Goal: Transaction & Acquisition: Book appointment/travel/reservation

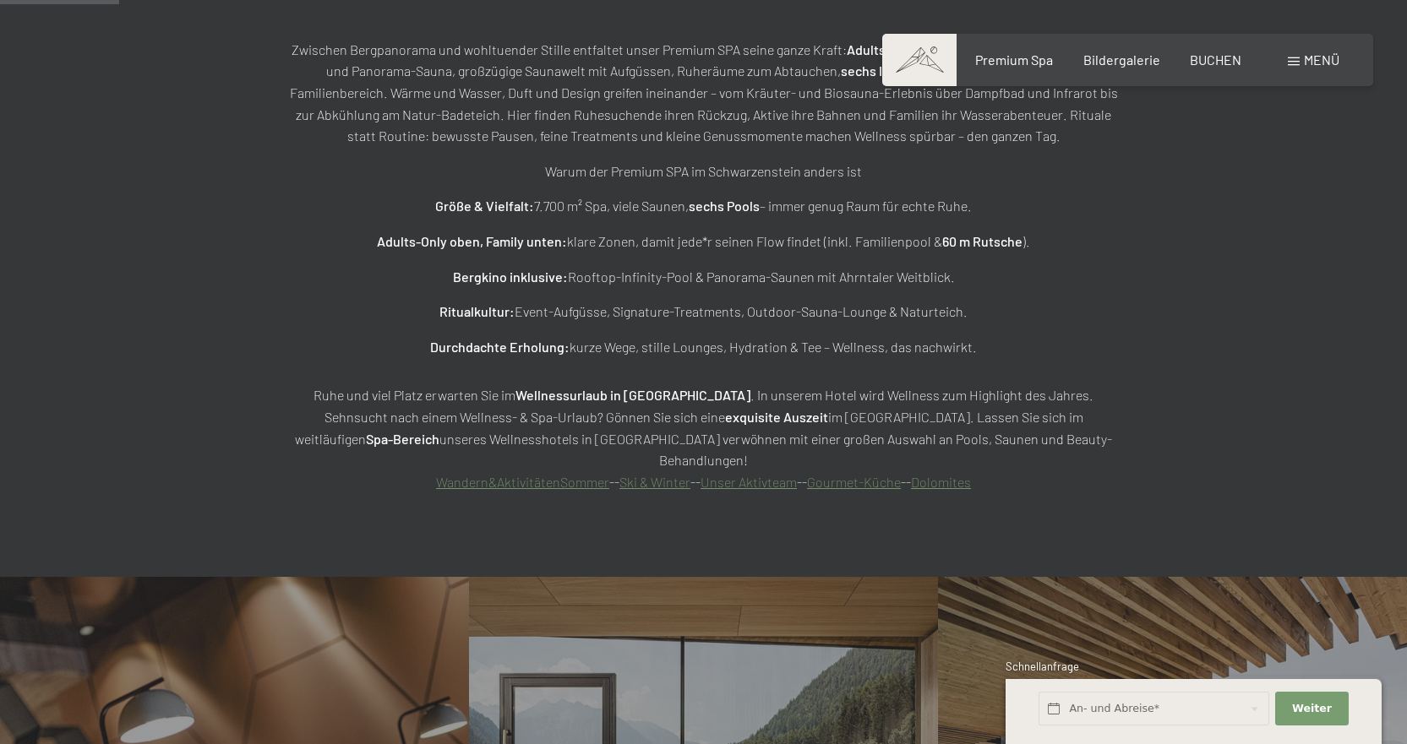
scroll to position [1521, 0]
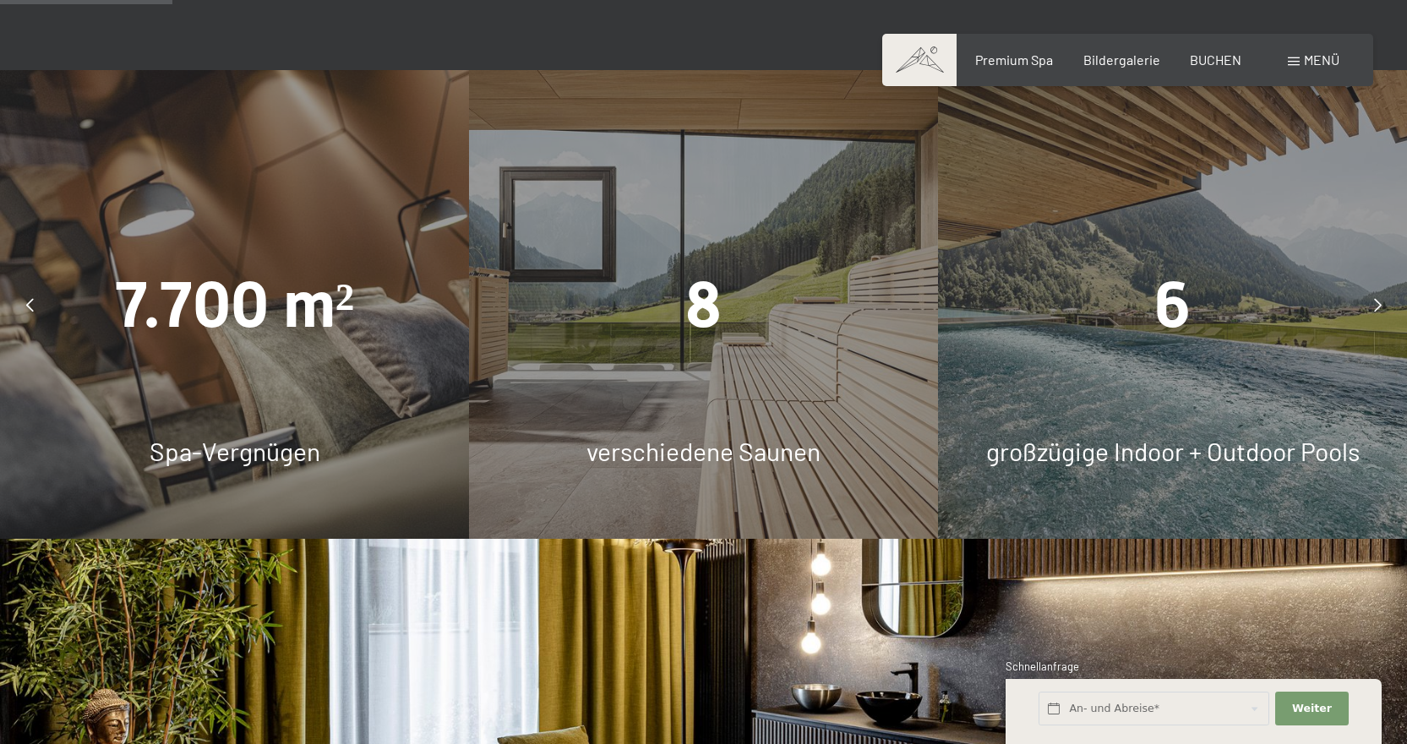
click at [1384, 284] on div at bounding box center [1377, 305] width 42 height 42
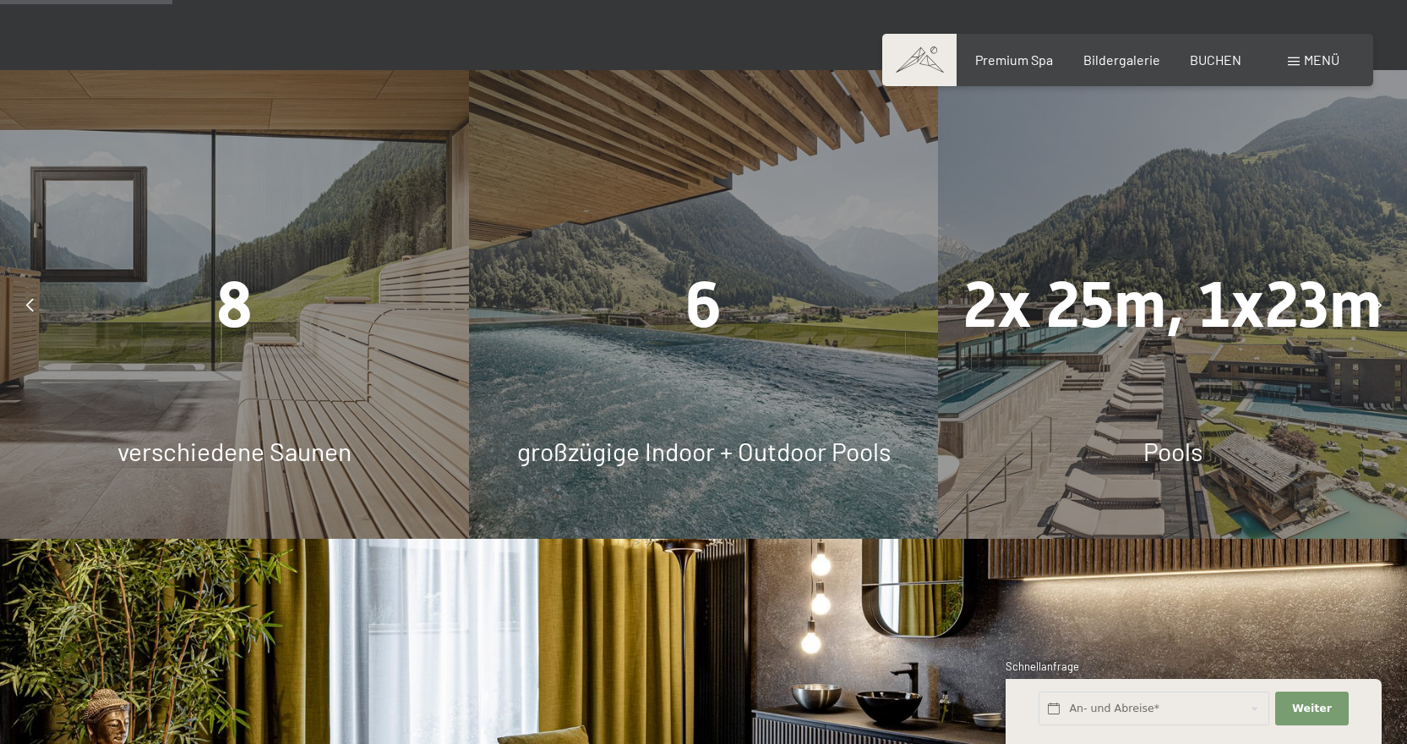
click at [1381, 284] on div at bounding box center [1377, 305] width 42 height 42
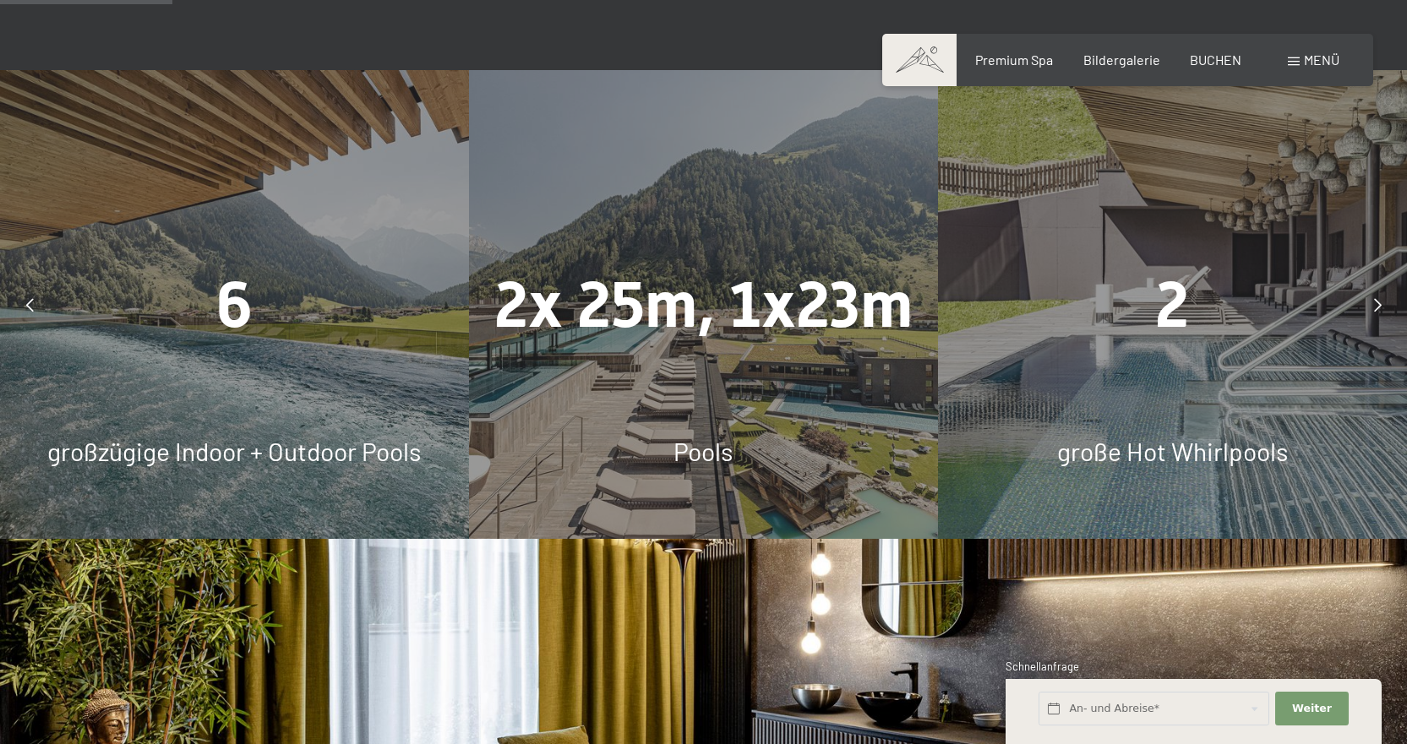
click at [1381, 284] on div at bounding box center [1377, 305] width 42 height 42
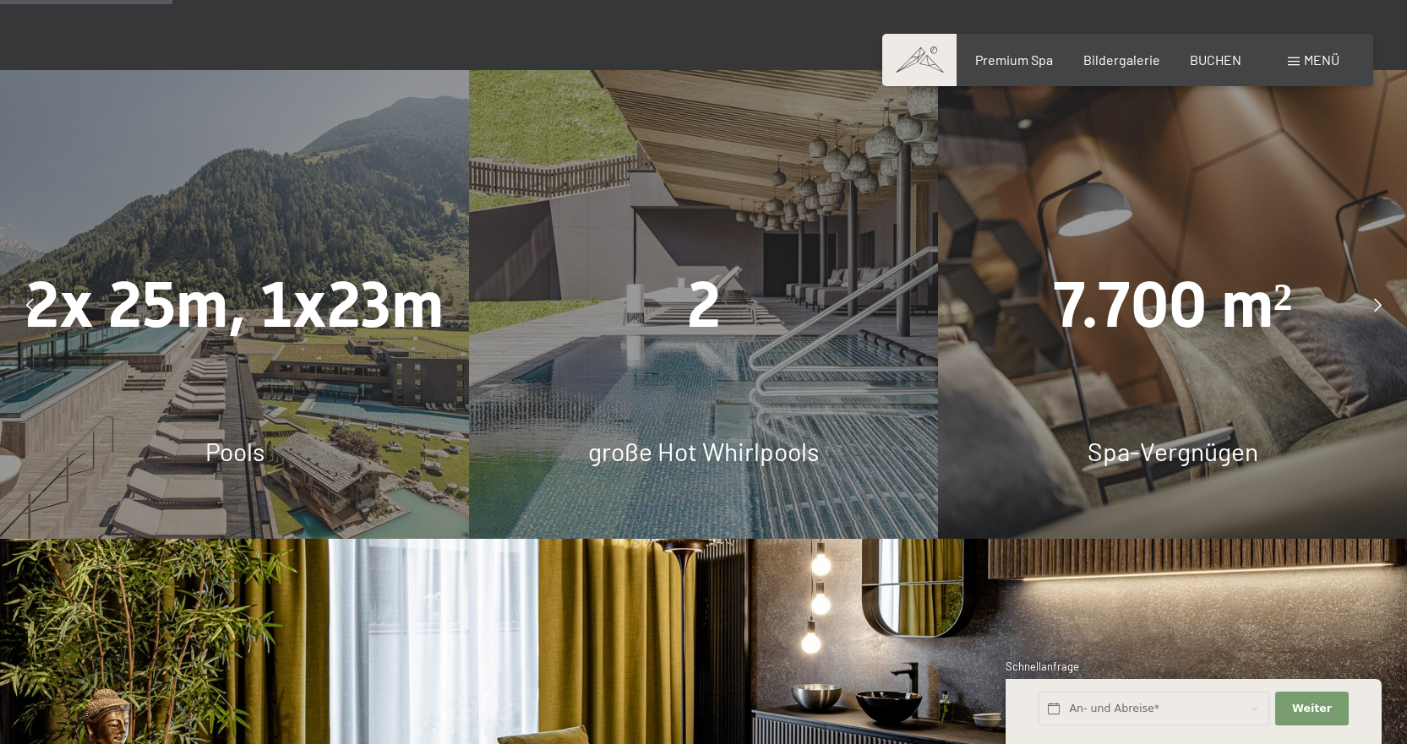
click at [1381, 284] on div at bounding box center [1377, 305] width 42 height 42
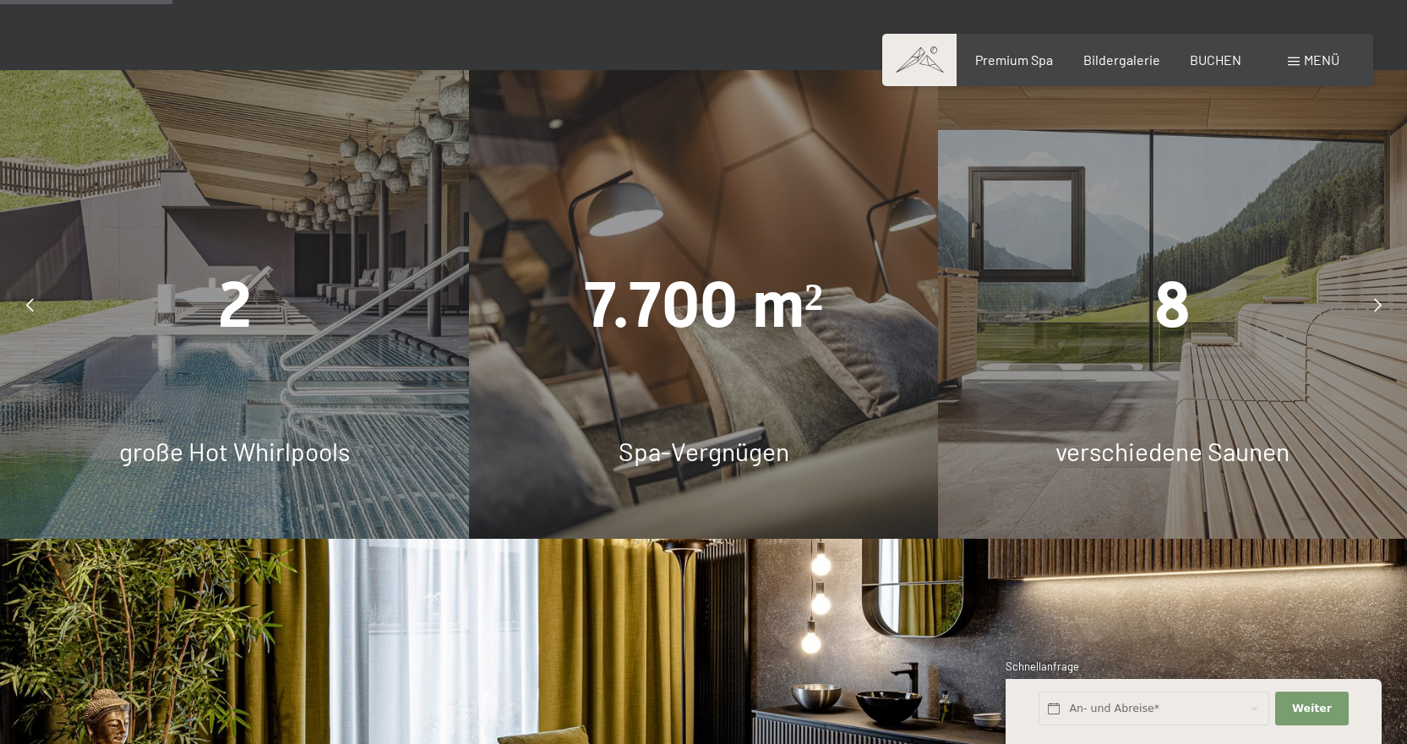
click at [1381, 284] on div at bounding box center [1377, 305] width 42 height 42
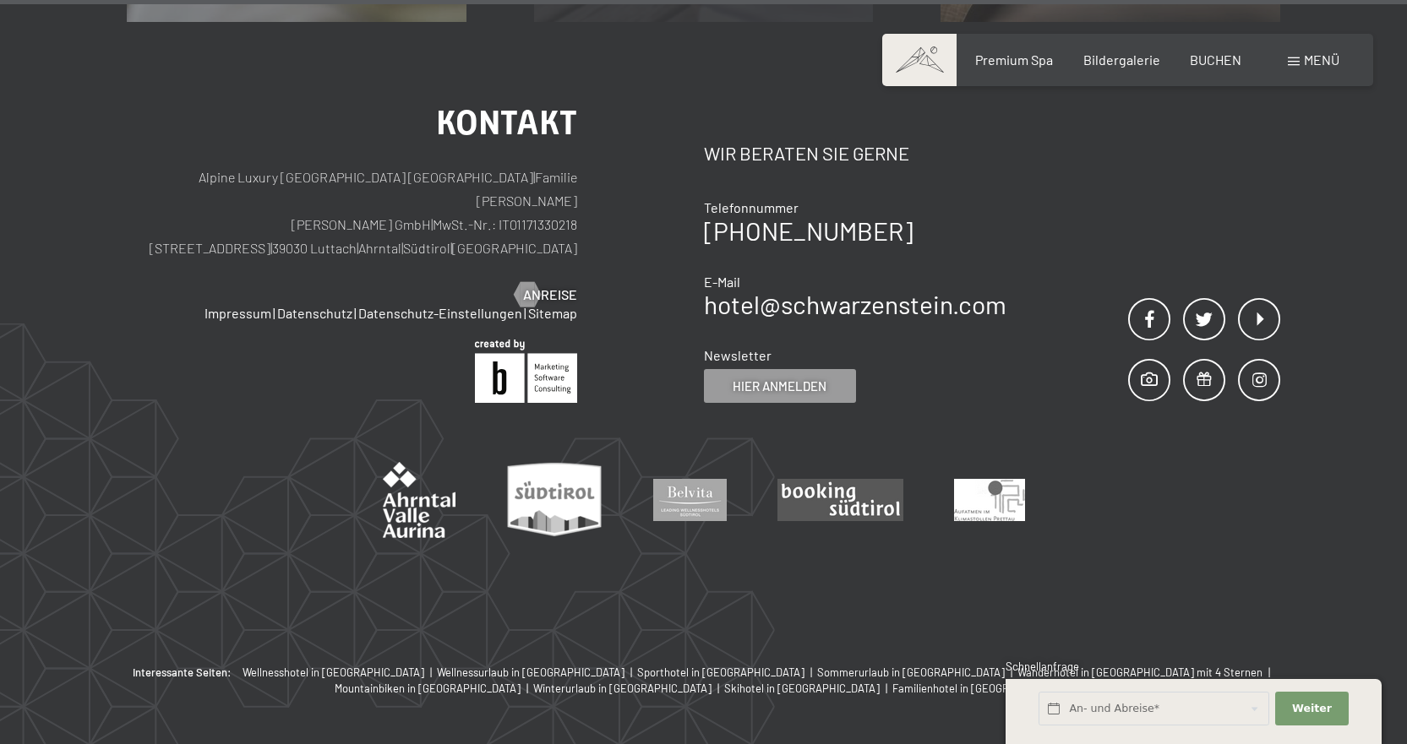
scroll to position [10671, 0]
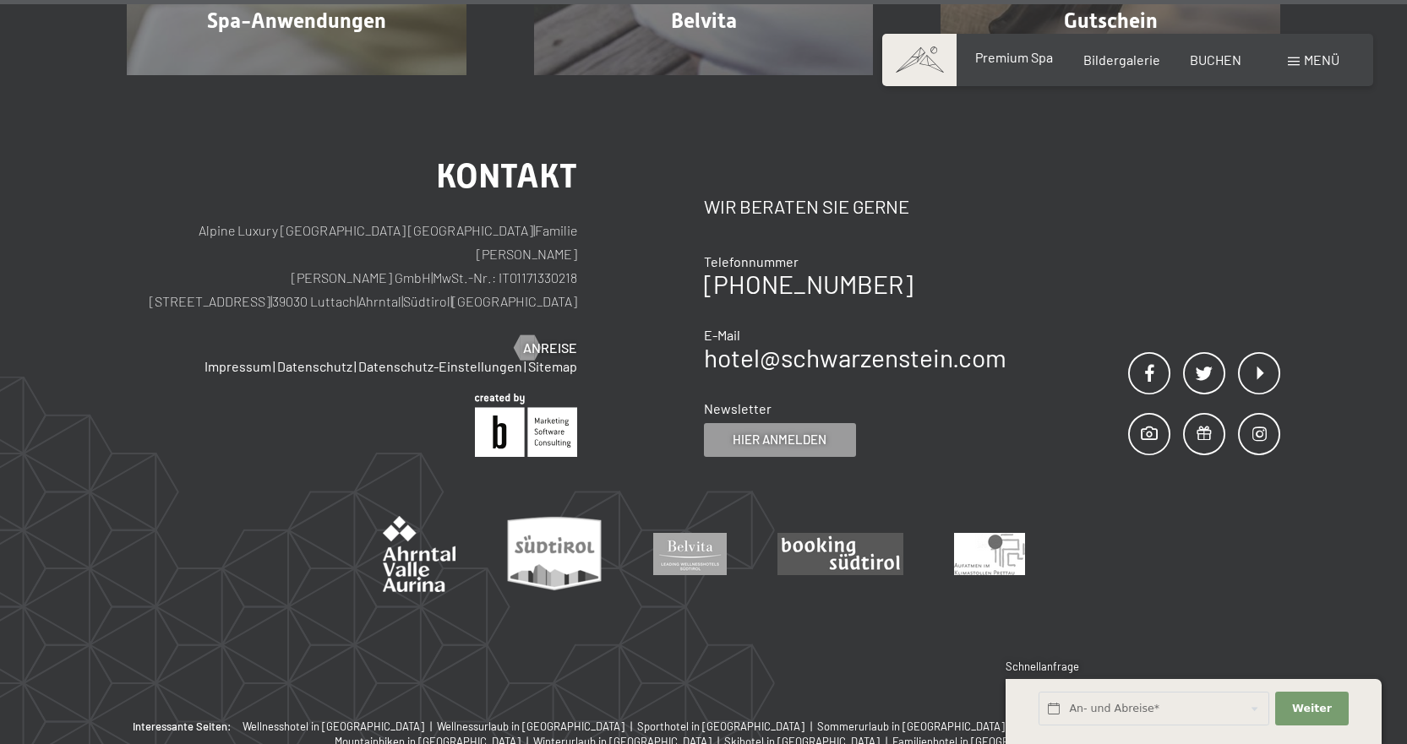
click at [1010, 63] on span "Premium Spa" at bounding box center [1014, 57] width 78 height 16
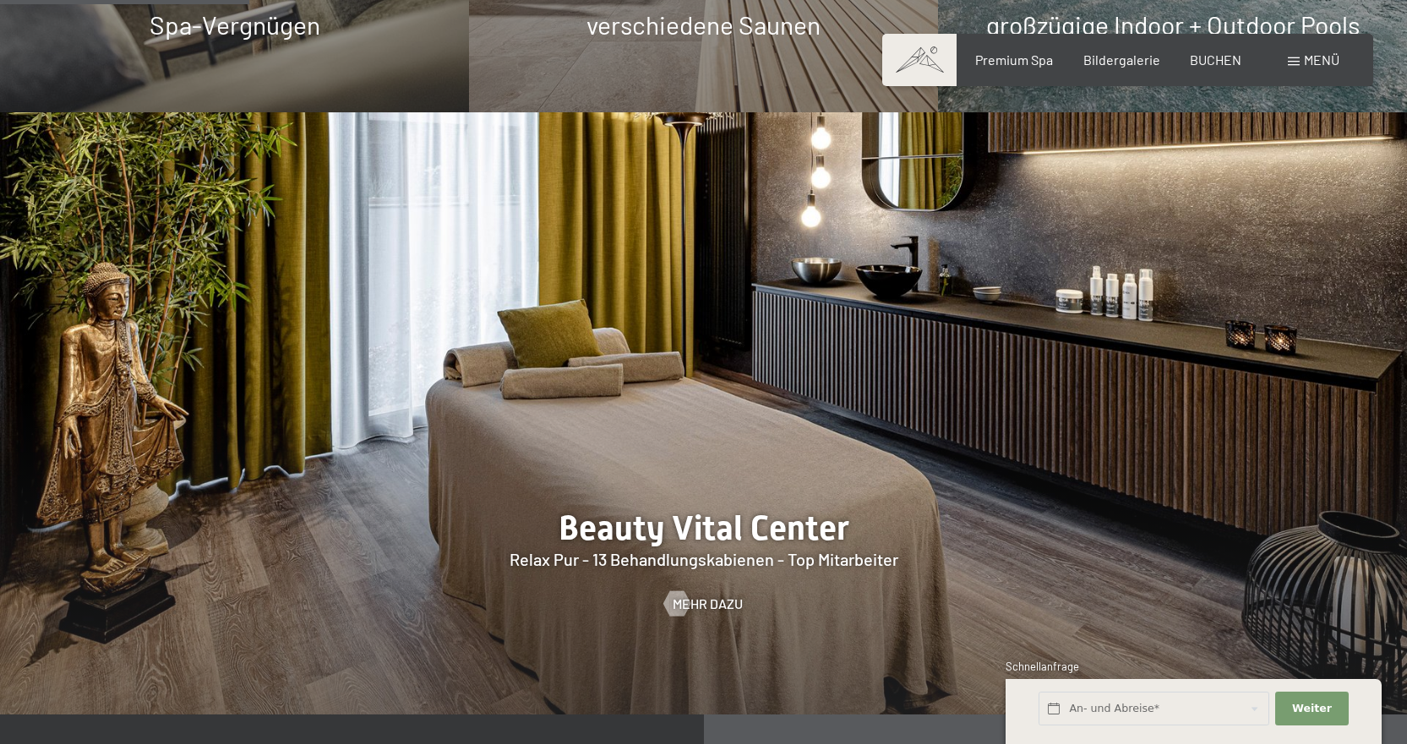
scroll to position [1774, 0]
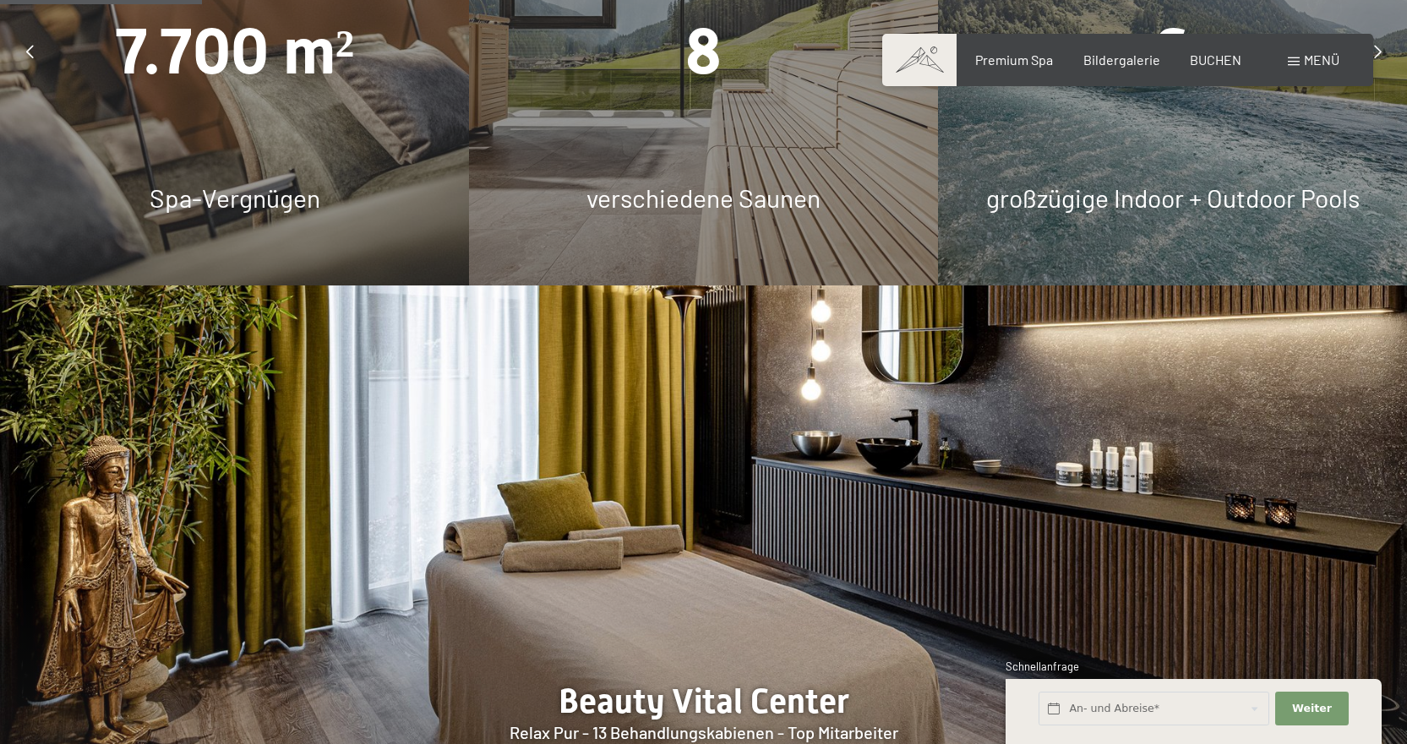
click at [1225, 69] on div "Buchen Anfragen Premium Spa Bildergalerie BUCHEN Menü DE IT EN Gutschein Bilder…" at bounding box center [1127, 60] width 423 height 19
click at [1222, 57] on span "BUCHEN" at bounding box center [1215, 57] width 52 height 16
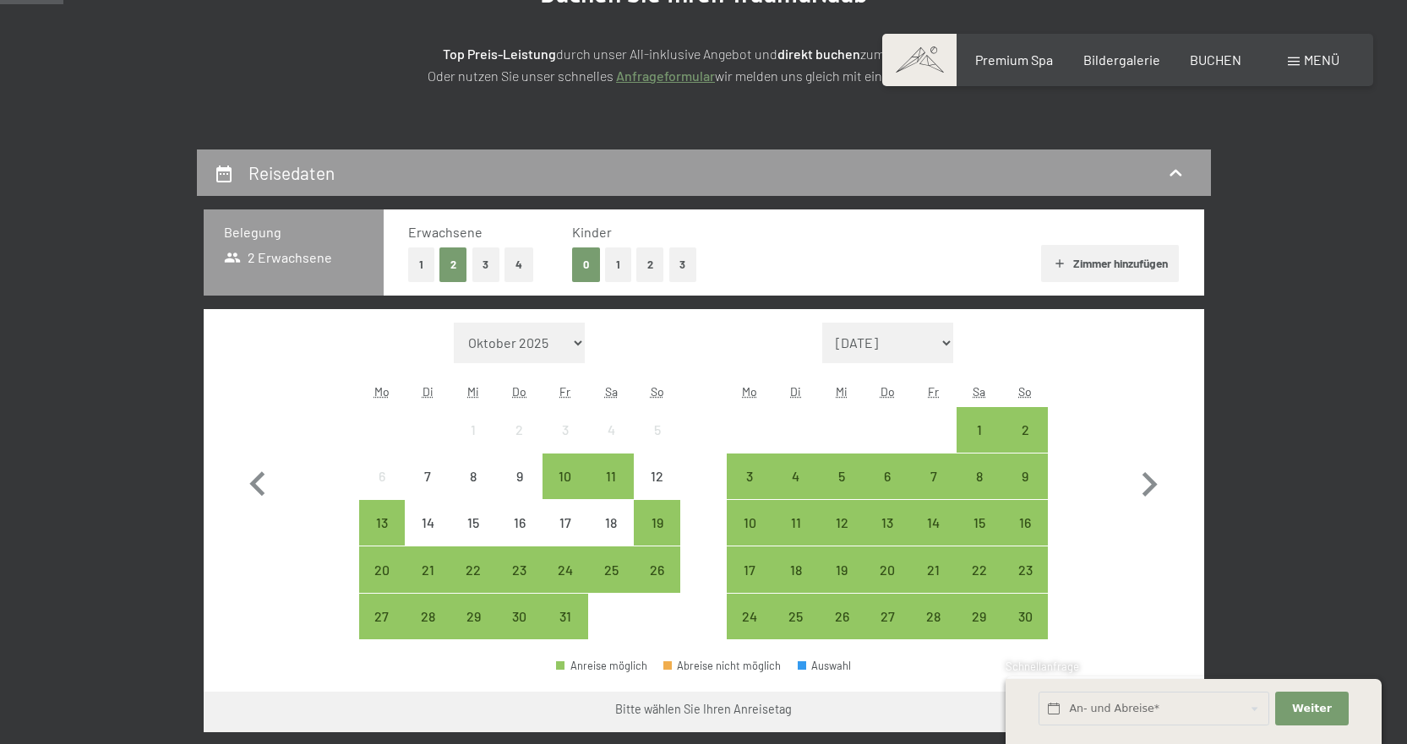
scroll to position [422, 0]
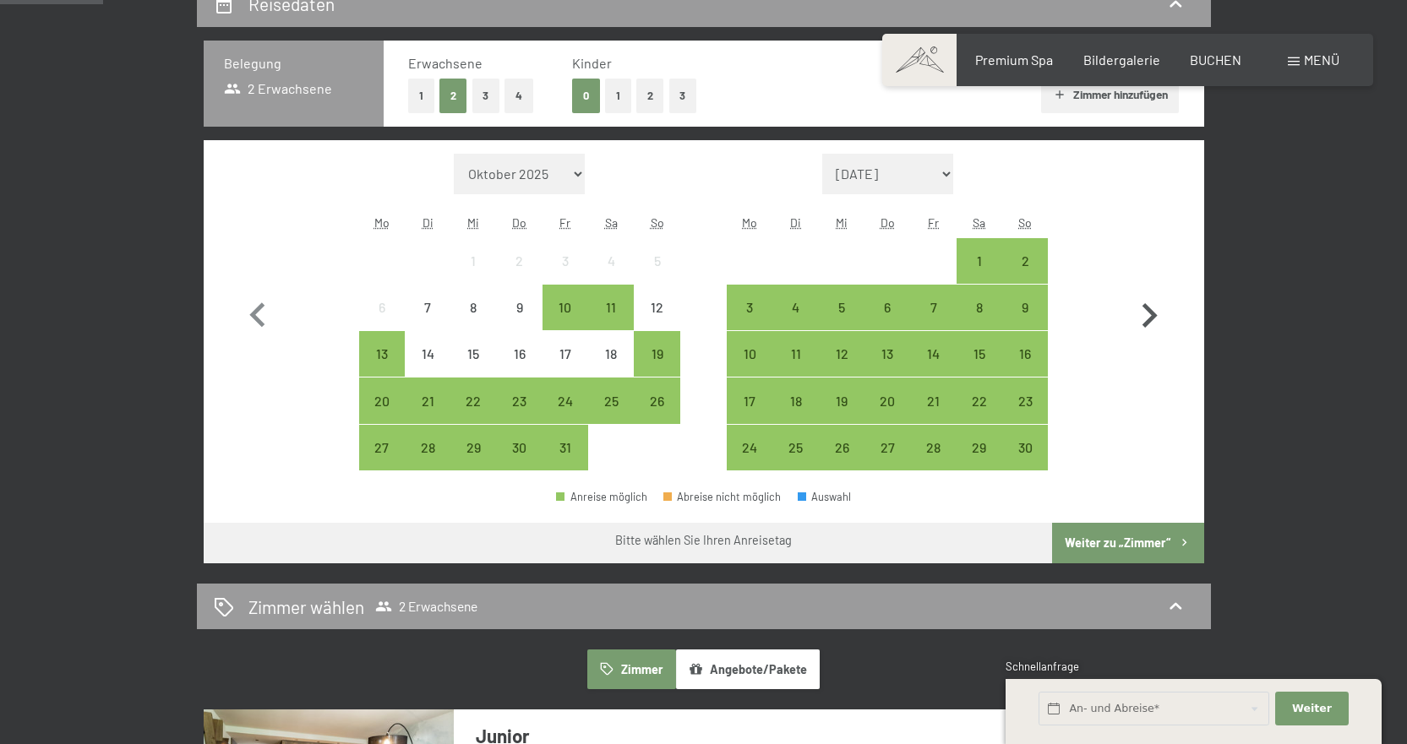
click at [1147, 318] on icon "button" at bounding box center [1148, 315] width 49 height 49
select select "2025-11-01"
select select "2025-12-01"
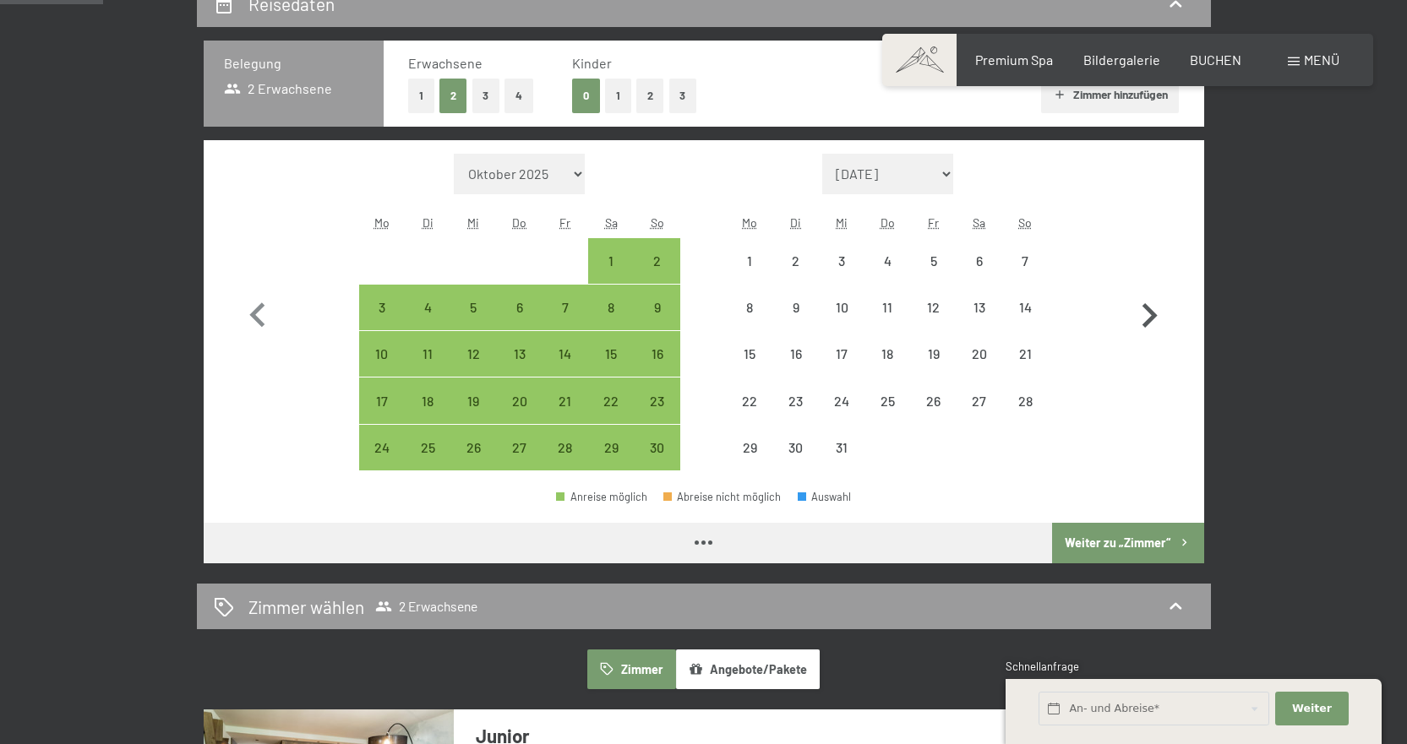
click at [1147, 318] on icon "button" at bounding box center [1148, 315] width 49 height 49
select select "2025-12-01"
select select "2026-01-01"
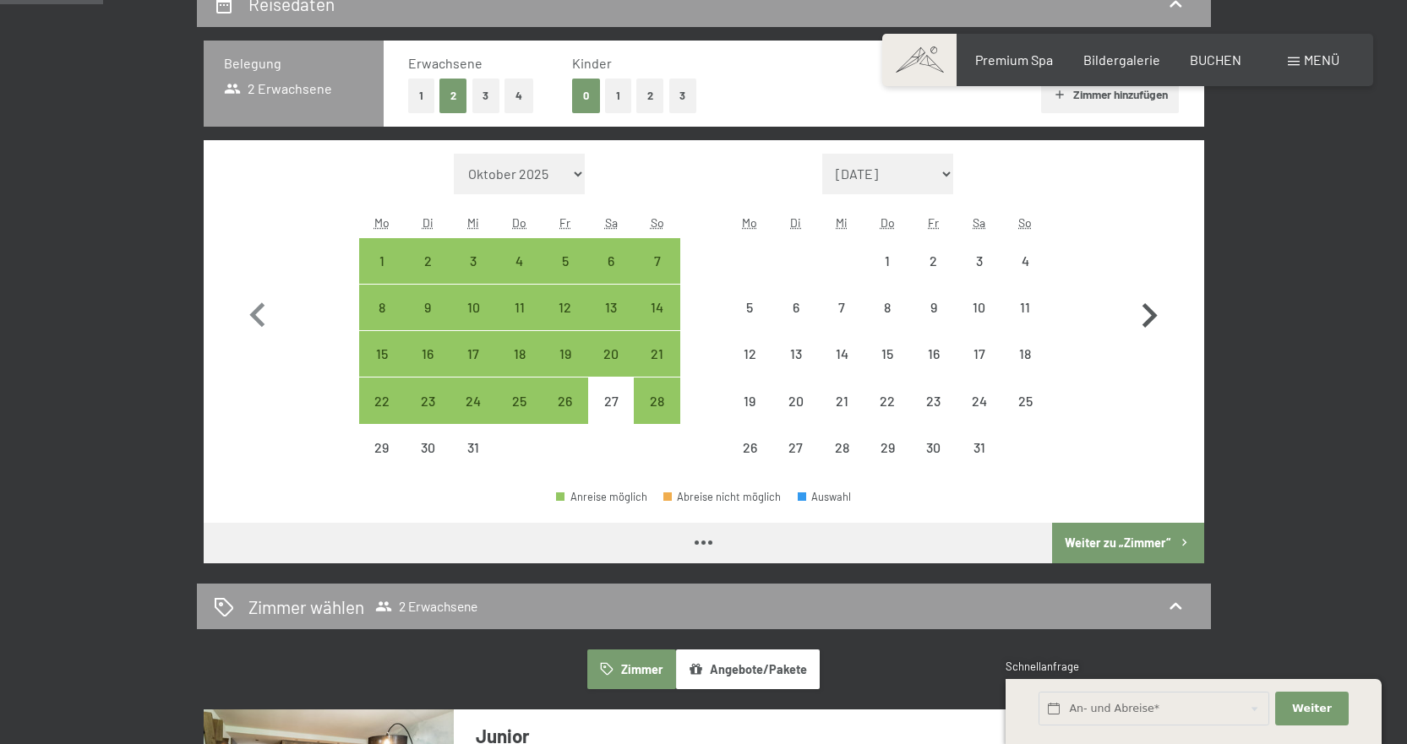
click at [1147, 318] on icon "button" at bounding box center [1148, 315] width 49 height 49
select select "2026-01-01"
select select "2026-02-01"
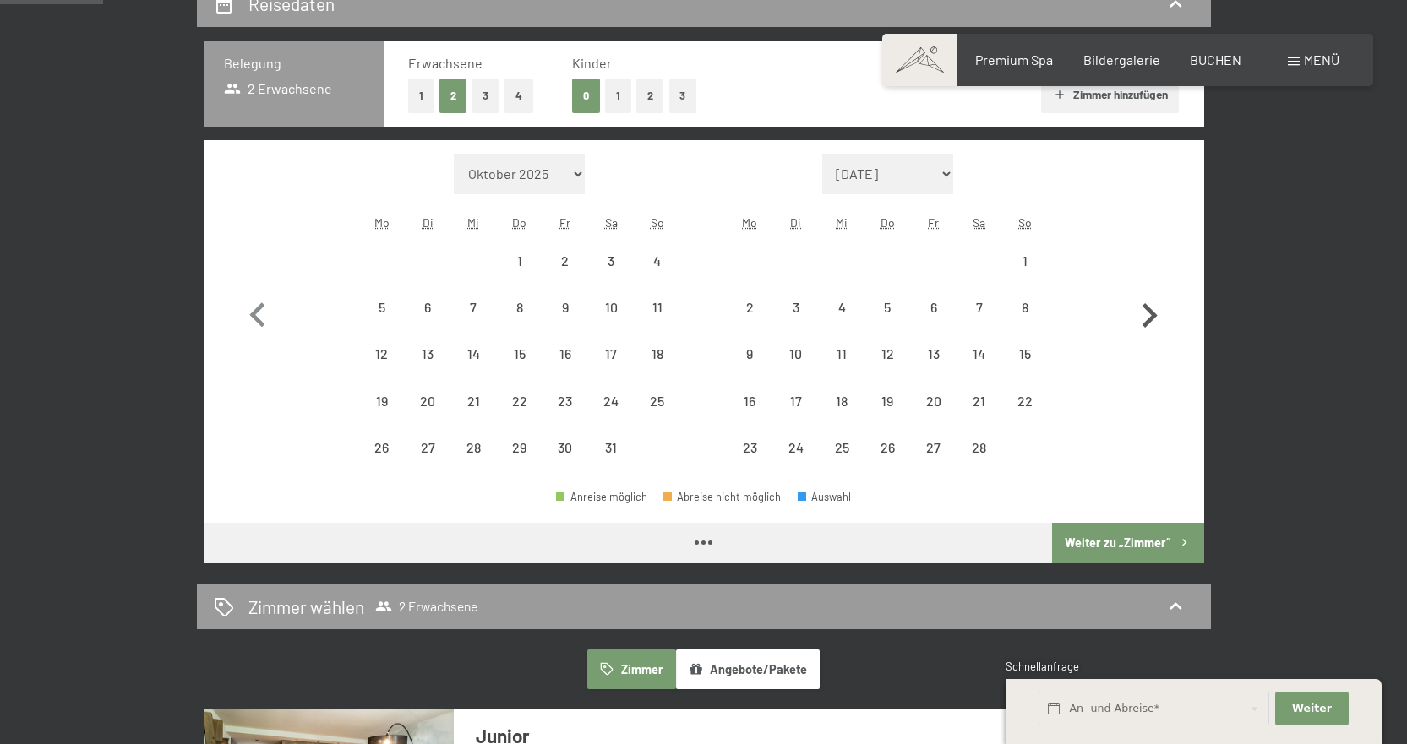
click at [1147, 318] on icon "button" at bounding box center [1148, 315] width 49 height 49
select select "2026-02-01"
select select "2026-03-01"
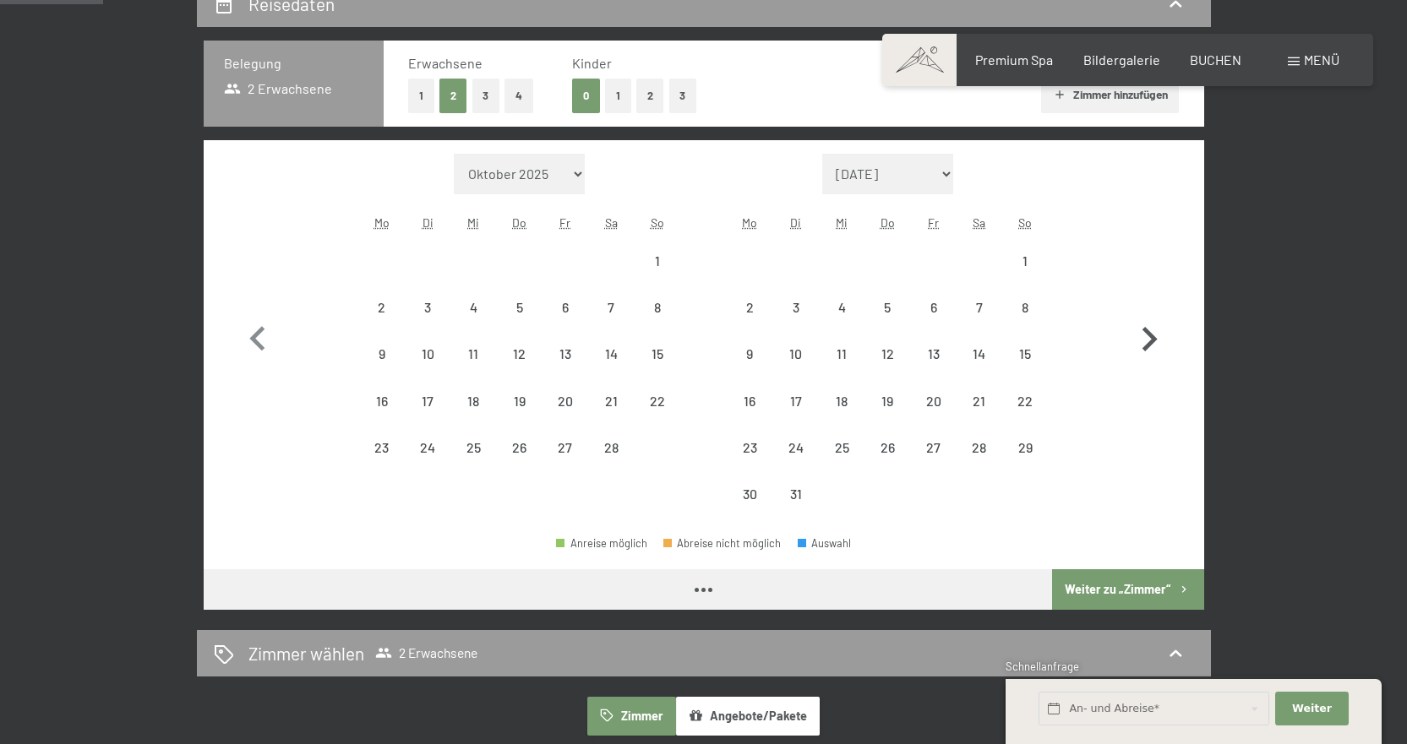
select select "2026-02-01"
select select "2026-03-01"
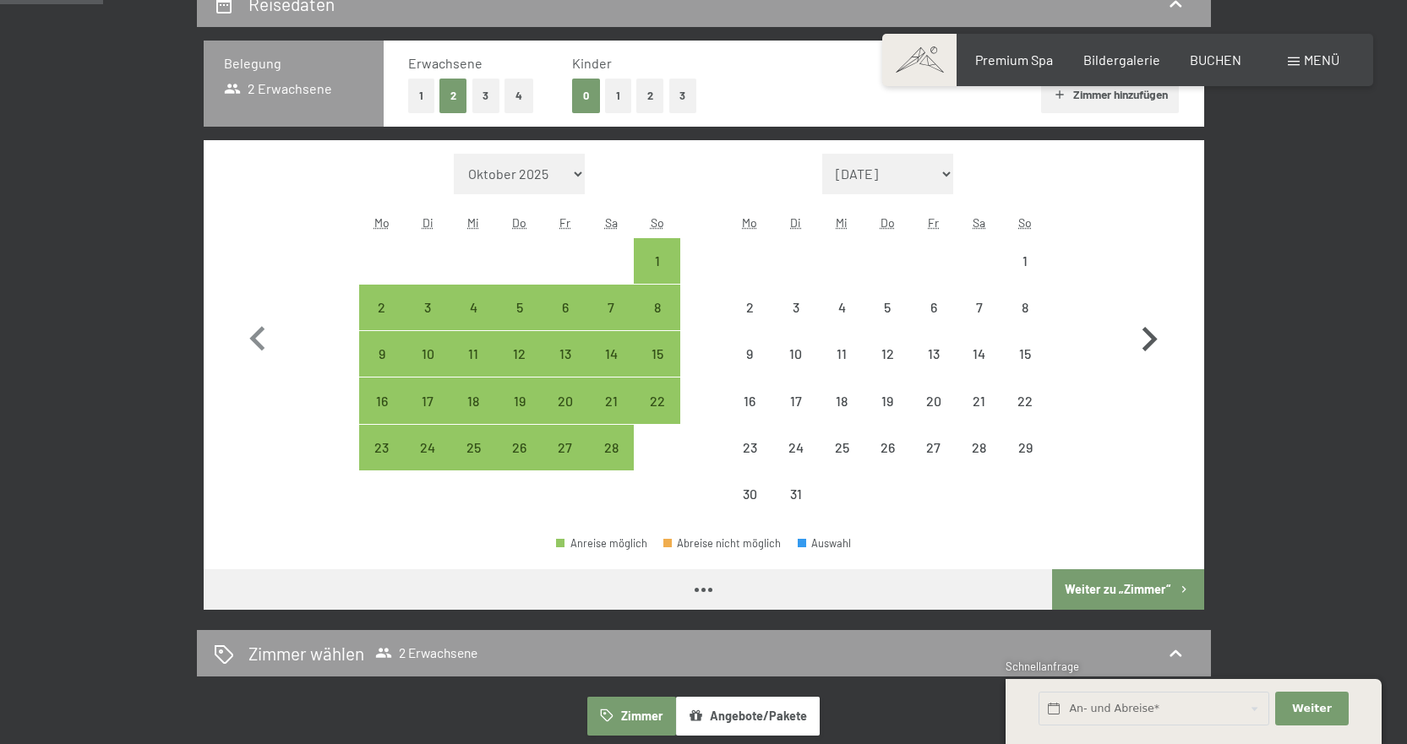
select select "2026-02-01"
select select "2026-03-01"
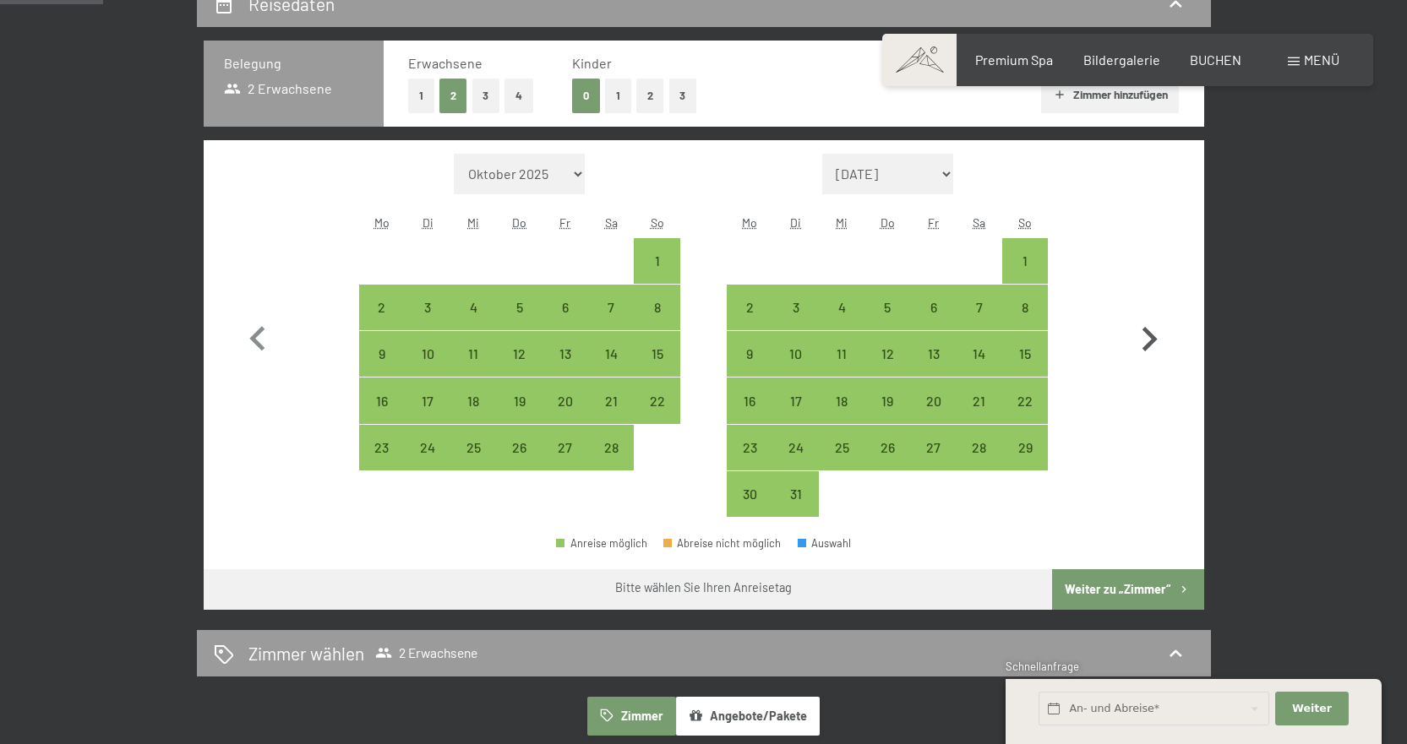
click at [1160, 341] on icon "button" at bounding box center [1148, 339] width 49 height 49
select select "2026-03-01"
select select "2026-04-01"
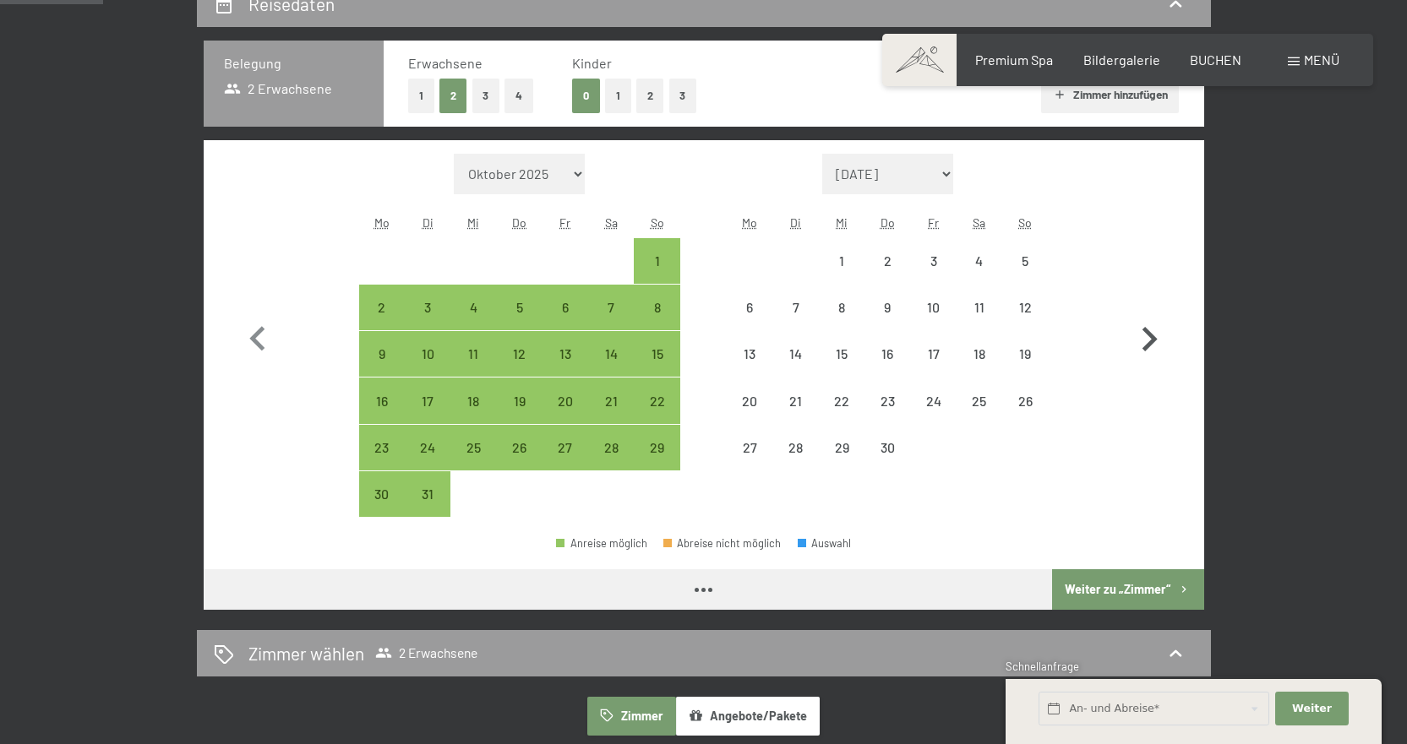
select select "2026-03-01"
select select "2026-04-01"
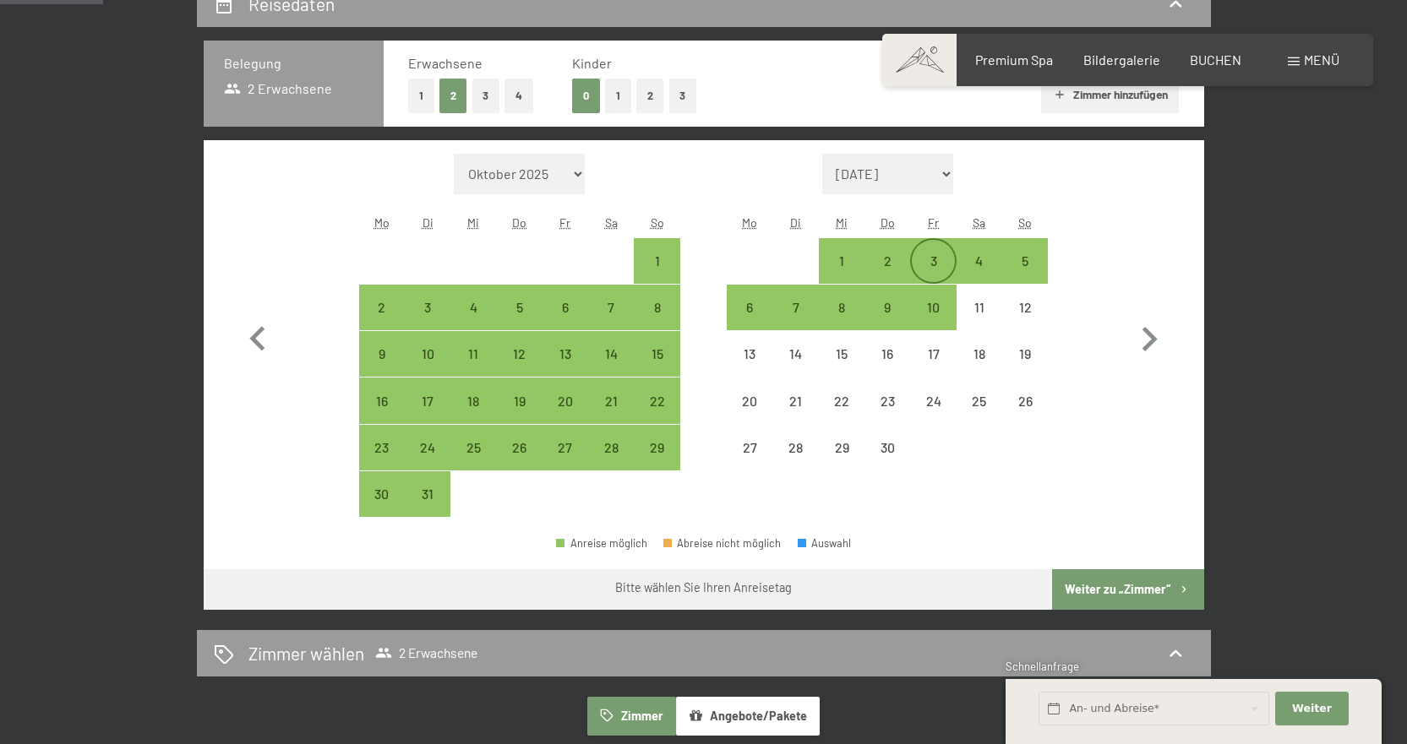
click at [945, 264] on div "3" at bounding box center [932, 275] width 42 height 42
select select "2026-03-01"
select select "2026-04-01"
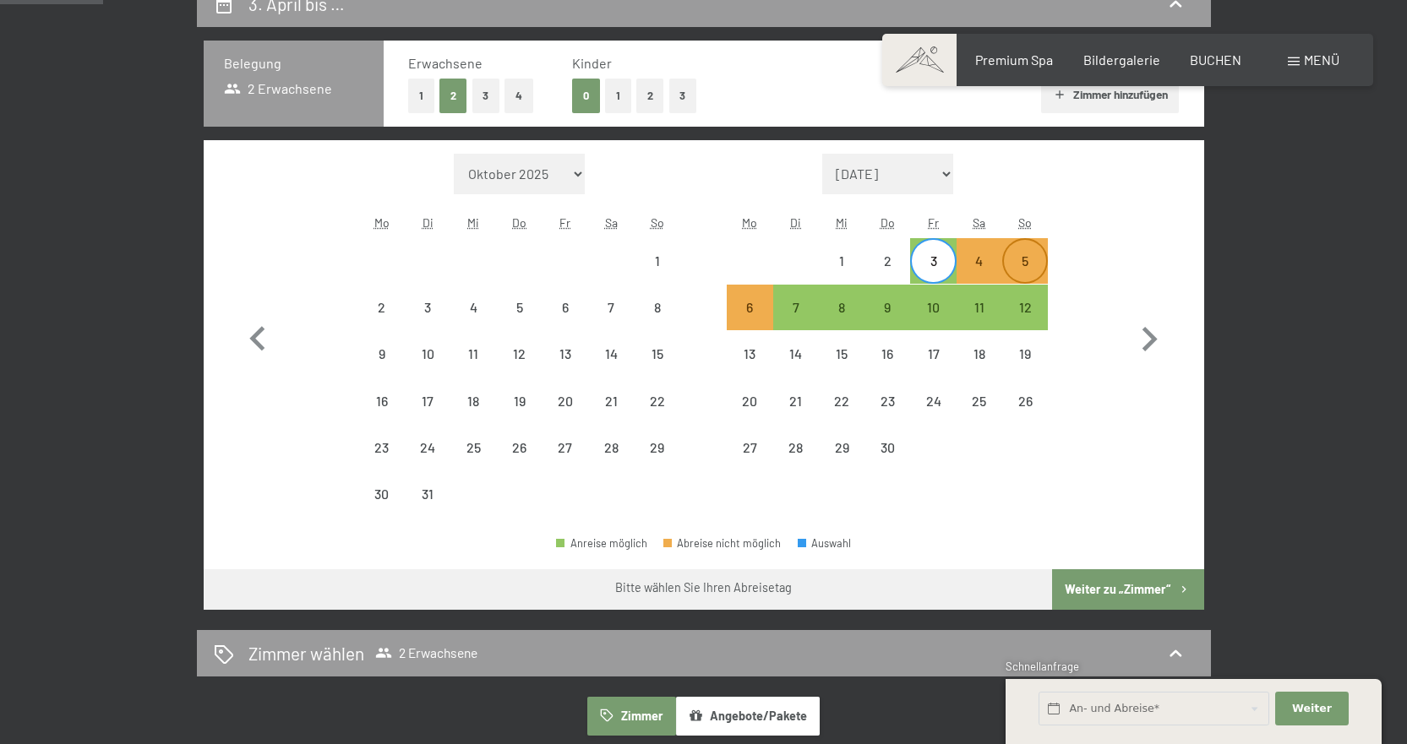
click at [1025, 262] on div "5" at bounding box center [1025, 275] width 42 height 42
select select "2026-03-01"
select select "2026-04-01"
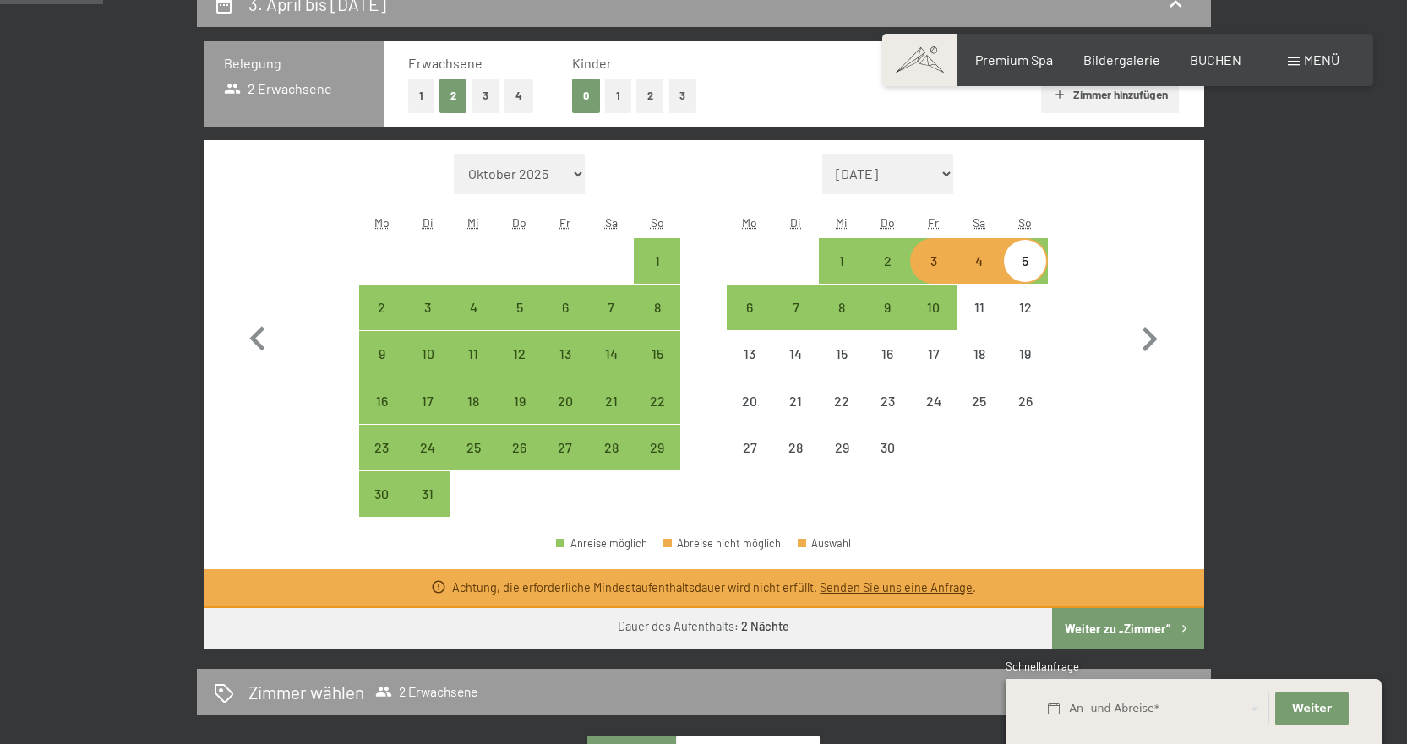
click at [1151, 628] on button "Weiter zu „Zimmer“" at bounding box center [1127, 628] width 151 height 41
select select "2026-03-01"
select select "2026-04-01"
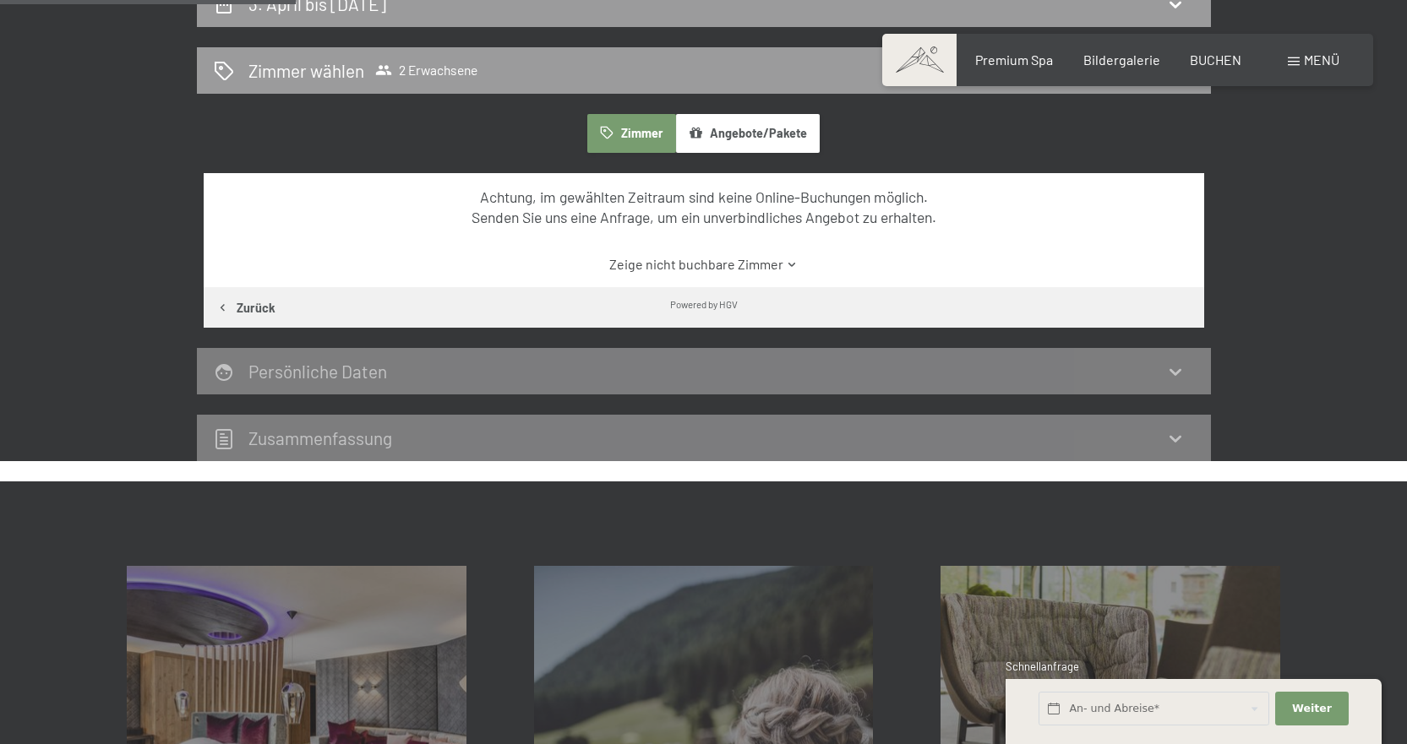
scroll to position [403, 0]
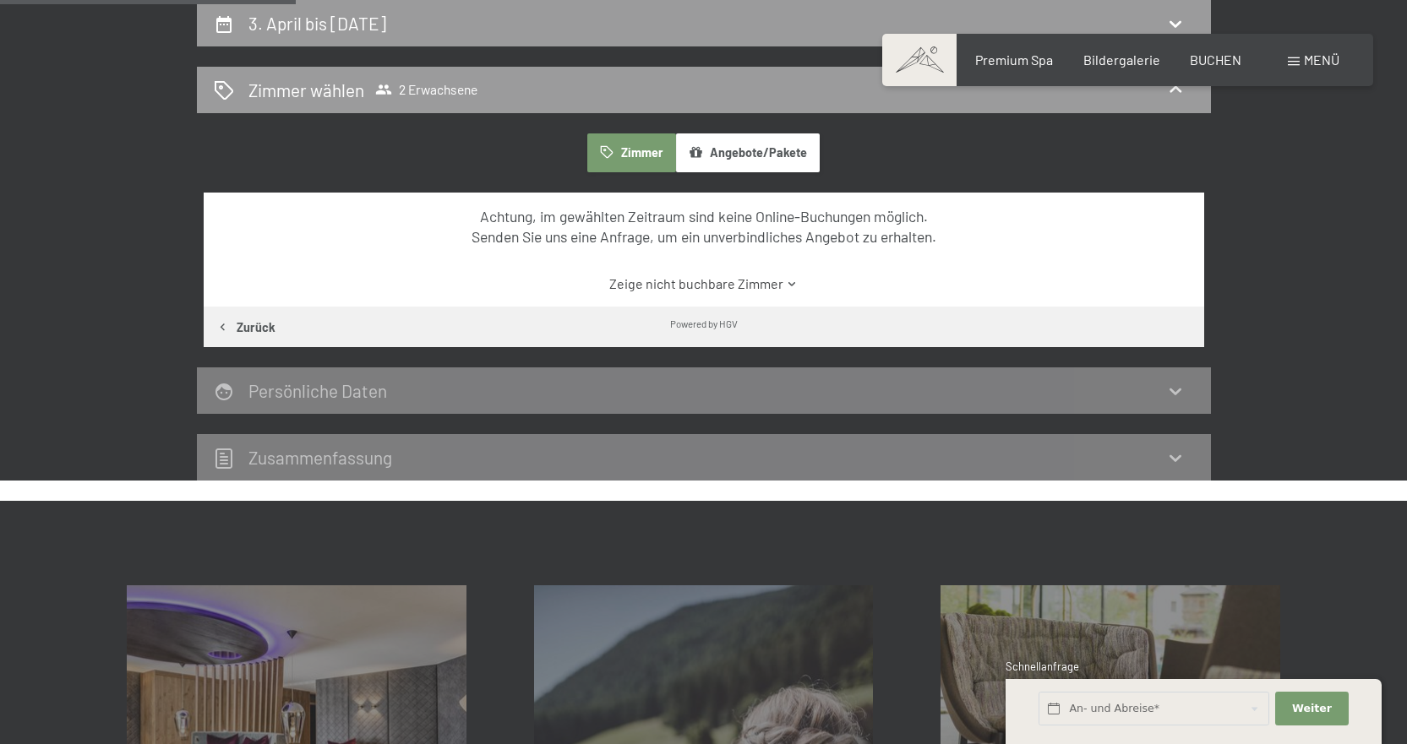
click at [745, 152] on button "Angebote/Pakete" at bounding box center [748, 152] width 144 height 39
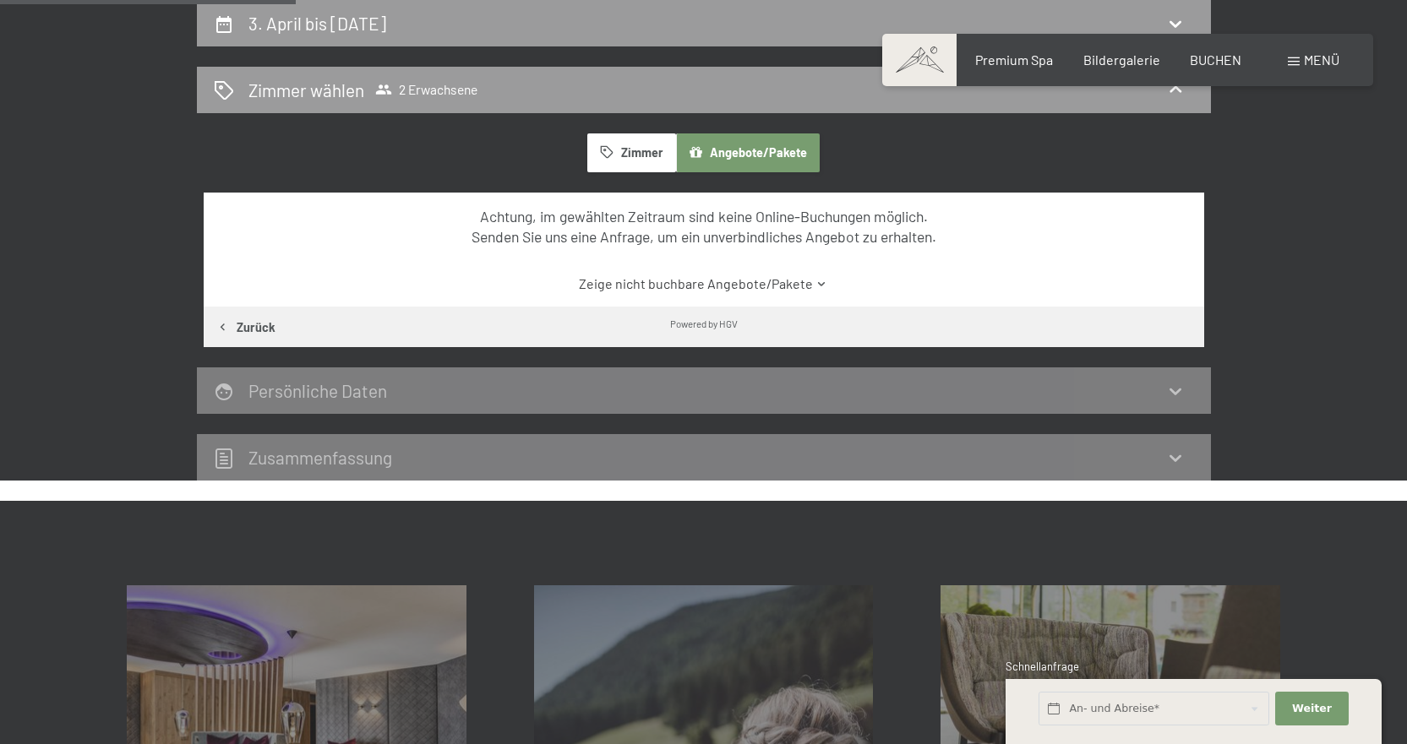
click at [635, 146] on button "Zimmer" at bounding box center [631, 152] width 88 height 39
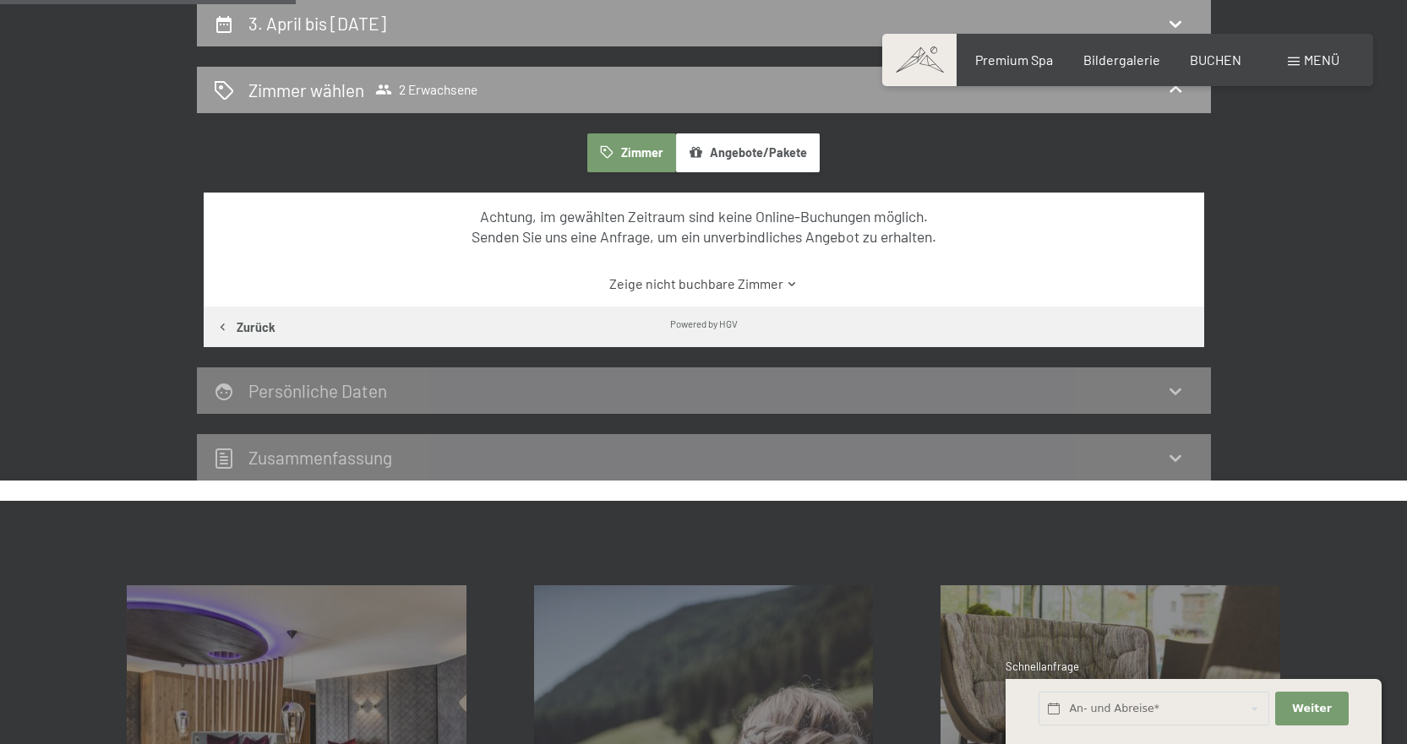
click at [712, 148] on button "Angebote/Pakete" at bounding box center [748, 152] width 144 height 39
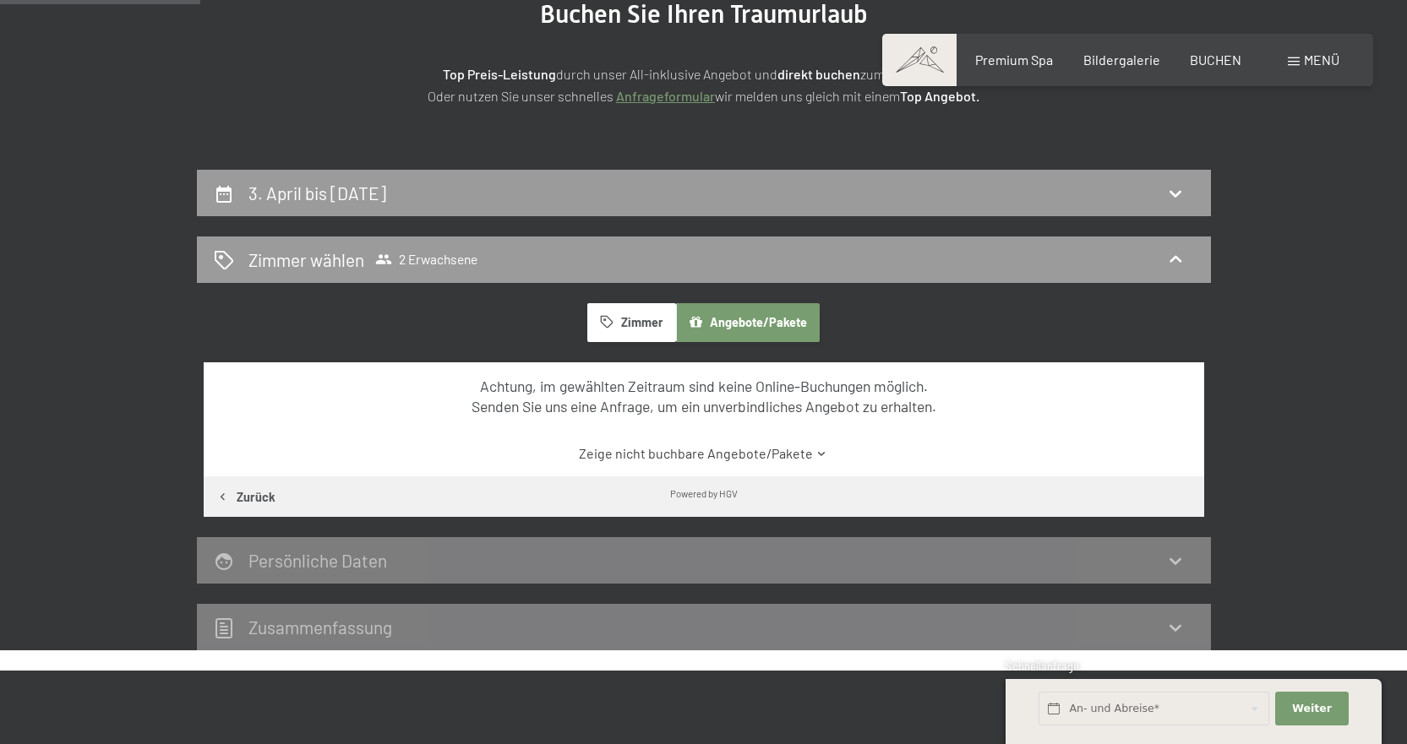
scroll to position [234, 0]
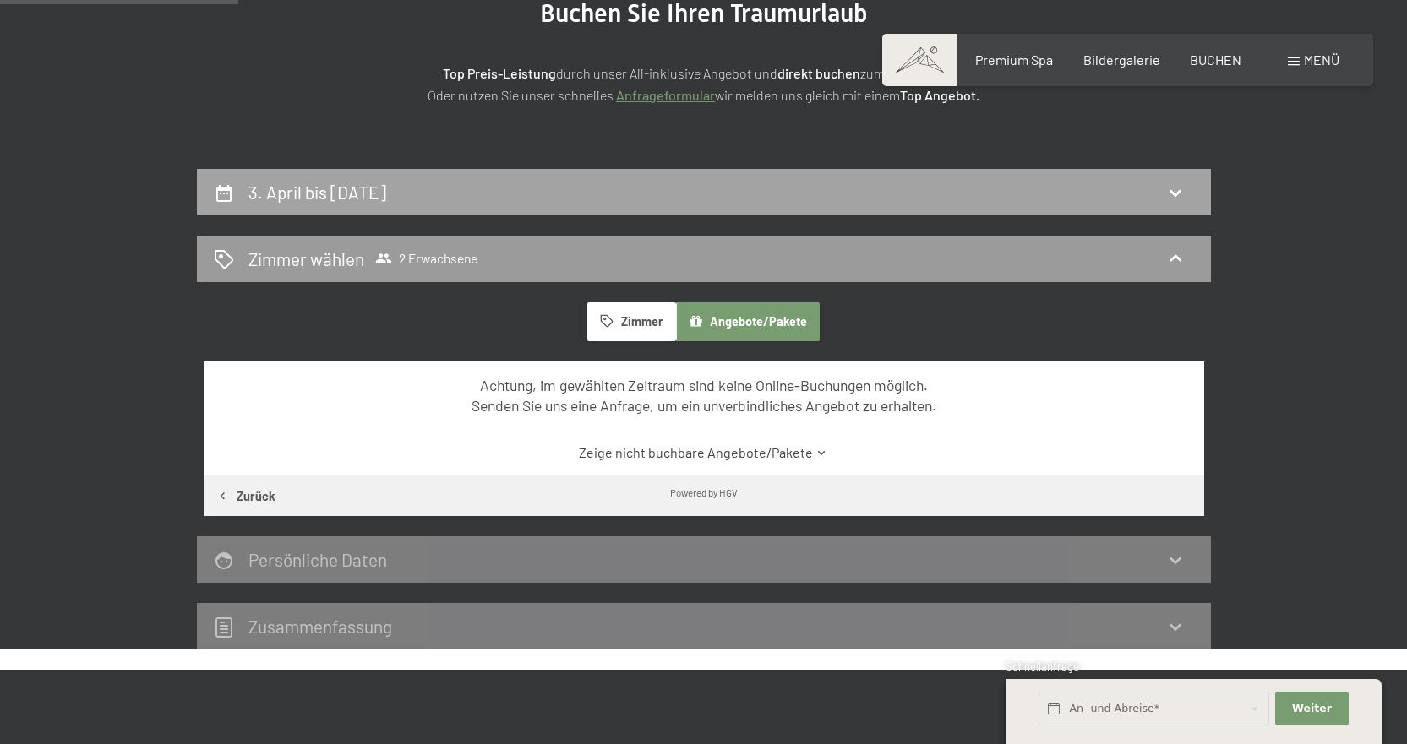
click at [459, 178] on div "3. April bis 5. April 2026" at bounding box center [704, 192] width 1014 height 46
select select "2026-03-01"
select select "2026-04-01"
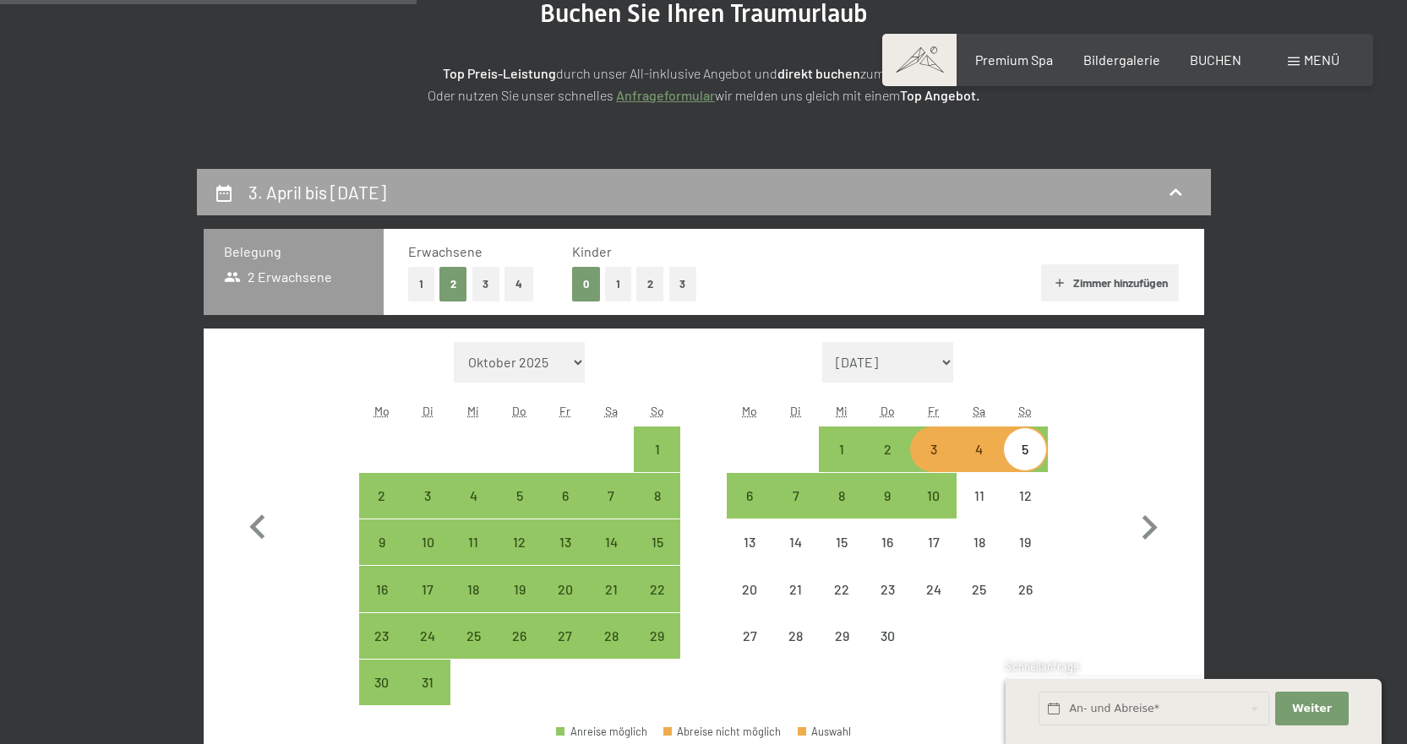
scroll to position [403, 0]
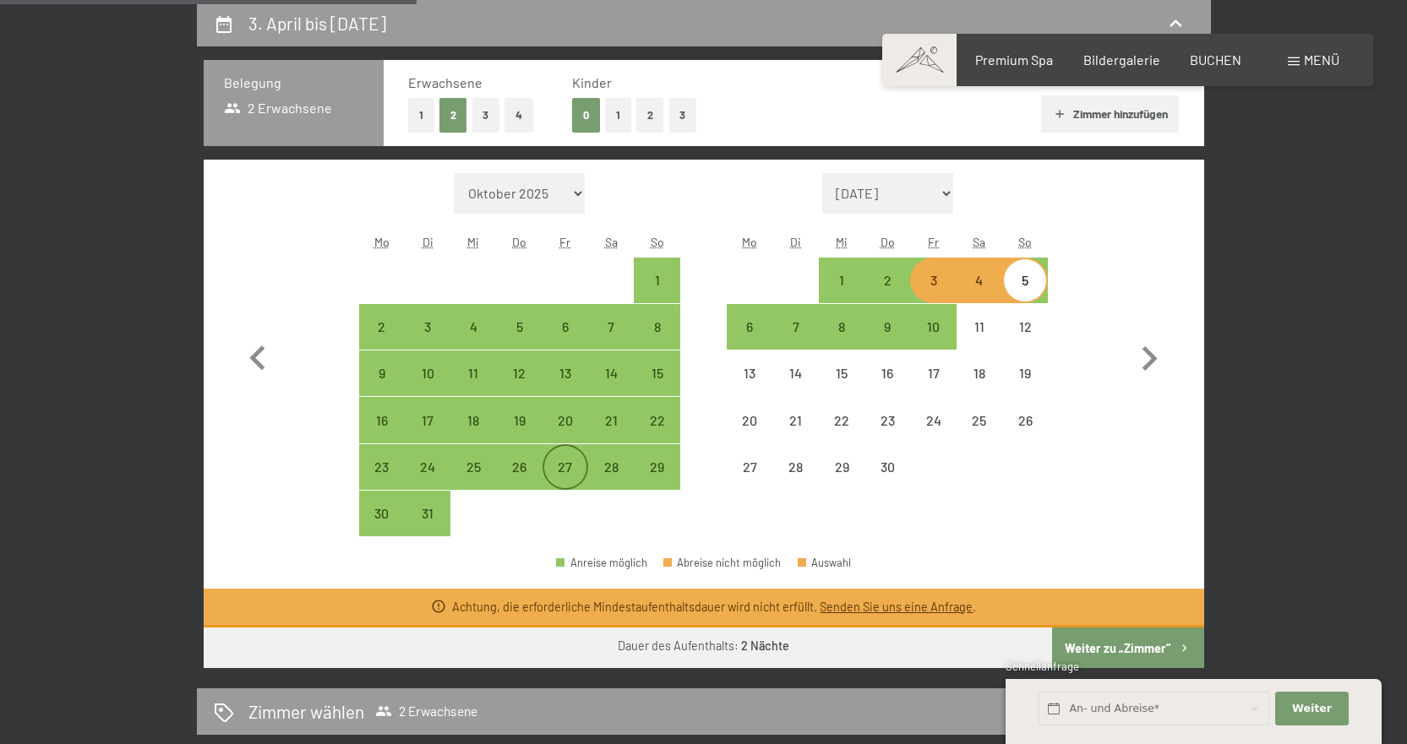
click at [568, 464] on div "27" at bounding box center [565, 481] width 42 height 42
select select "2026-03-01"
select select "2026-04-01"
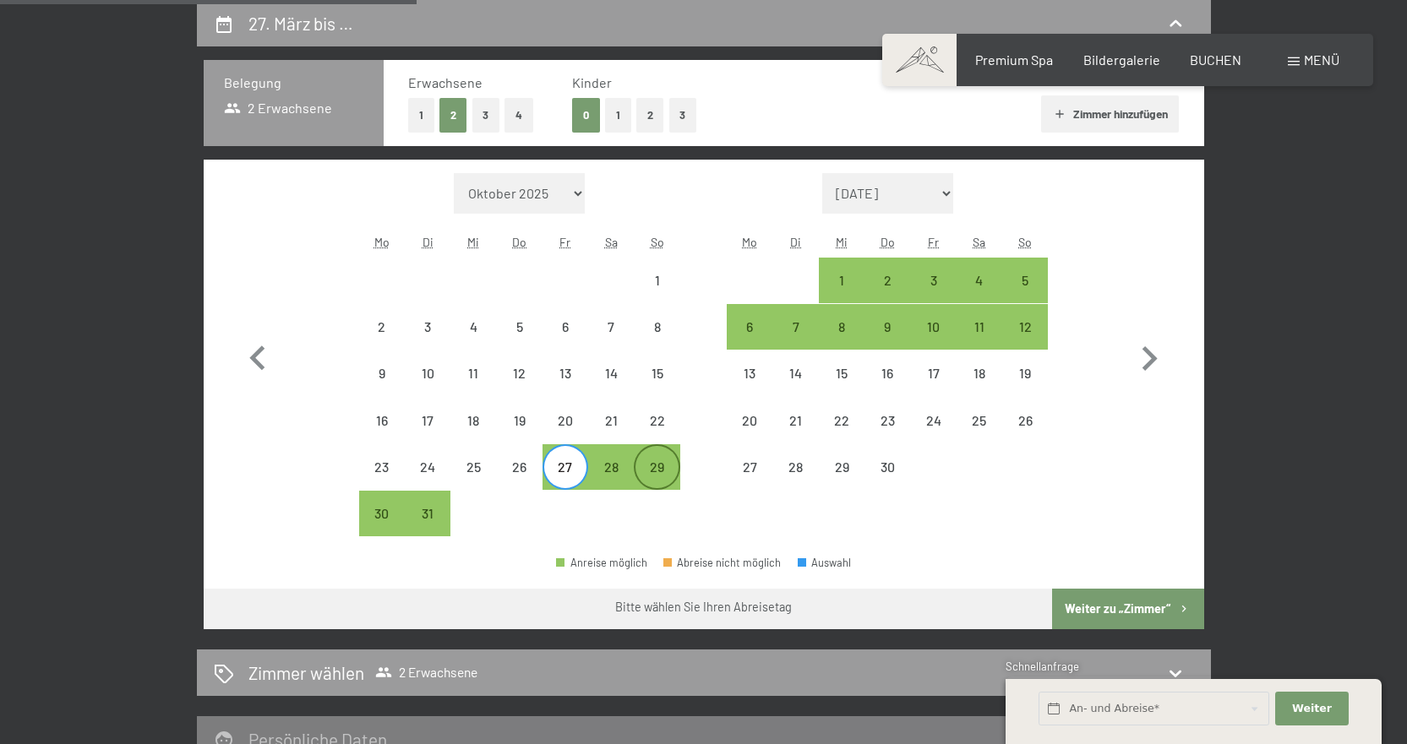
click at [665, 467] on div "29" at bounding box center [656, 481] width 42 height 42
select select "2026-03-01"
select select "2026-04-01"
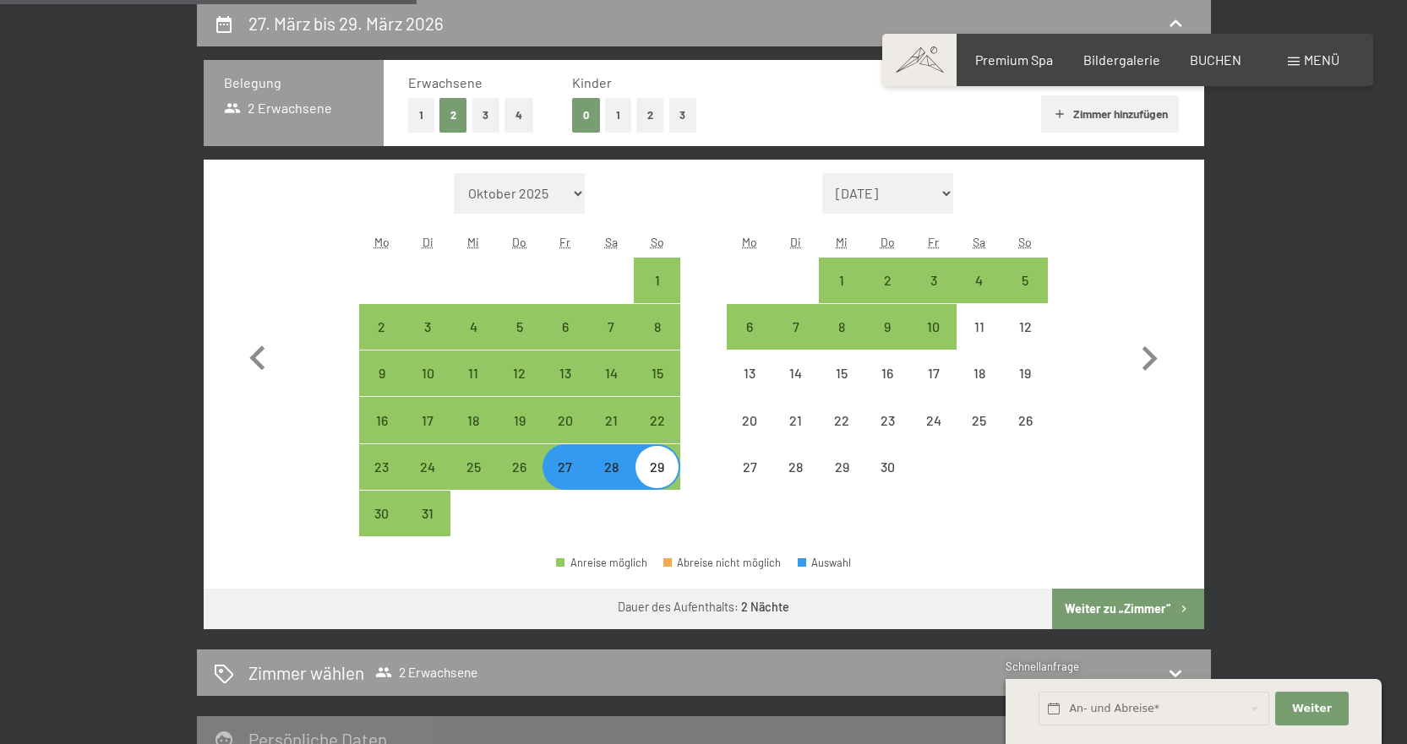
click at [1148, 611] on button "Weiter zu „Zimmer“" at bounding box center [1127, 609] width 151 height 41
select select "2026-03-01"
select select "2026-04-01"
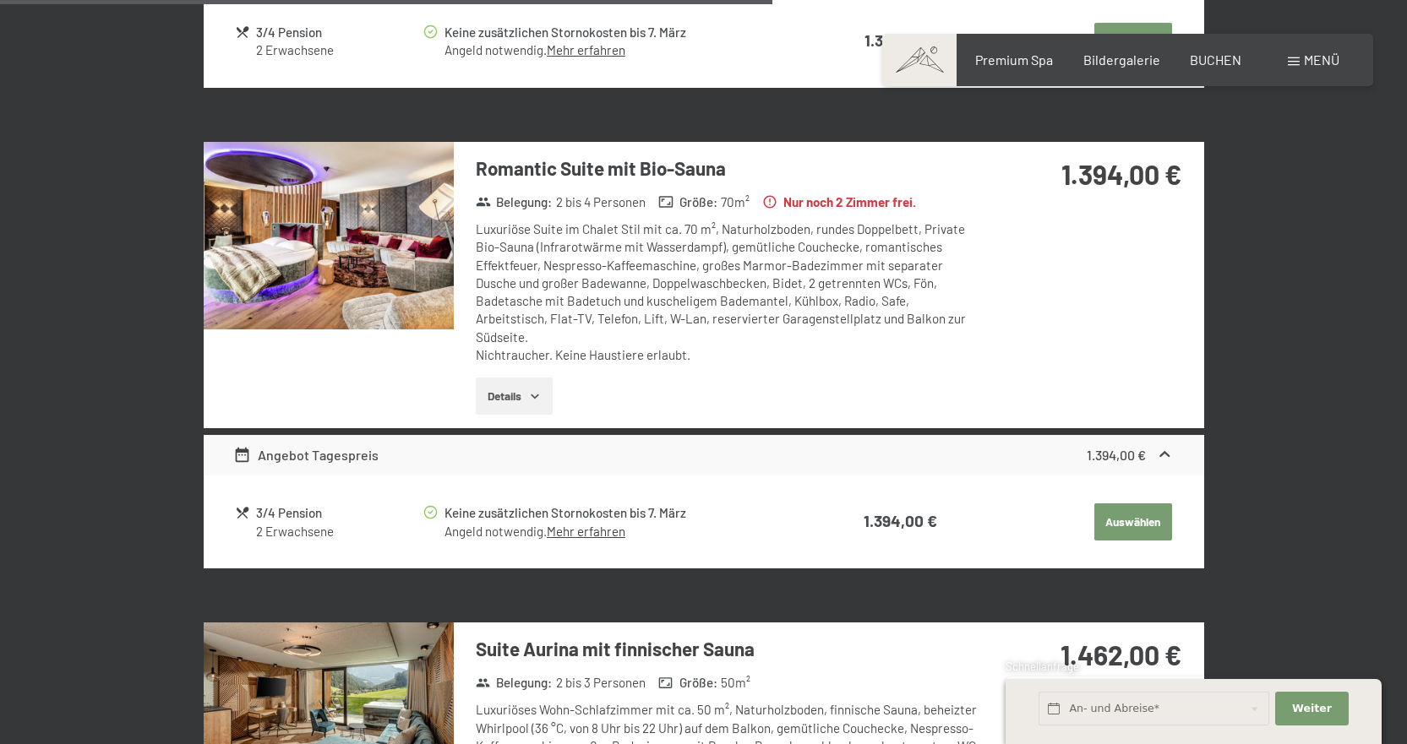
scroll to position [3444, 0]
